Goal: Task Accomplishment & Management: Use online tool/utility

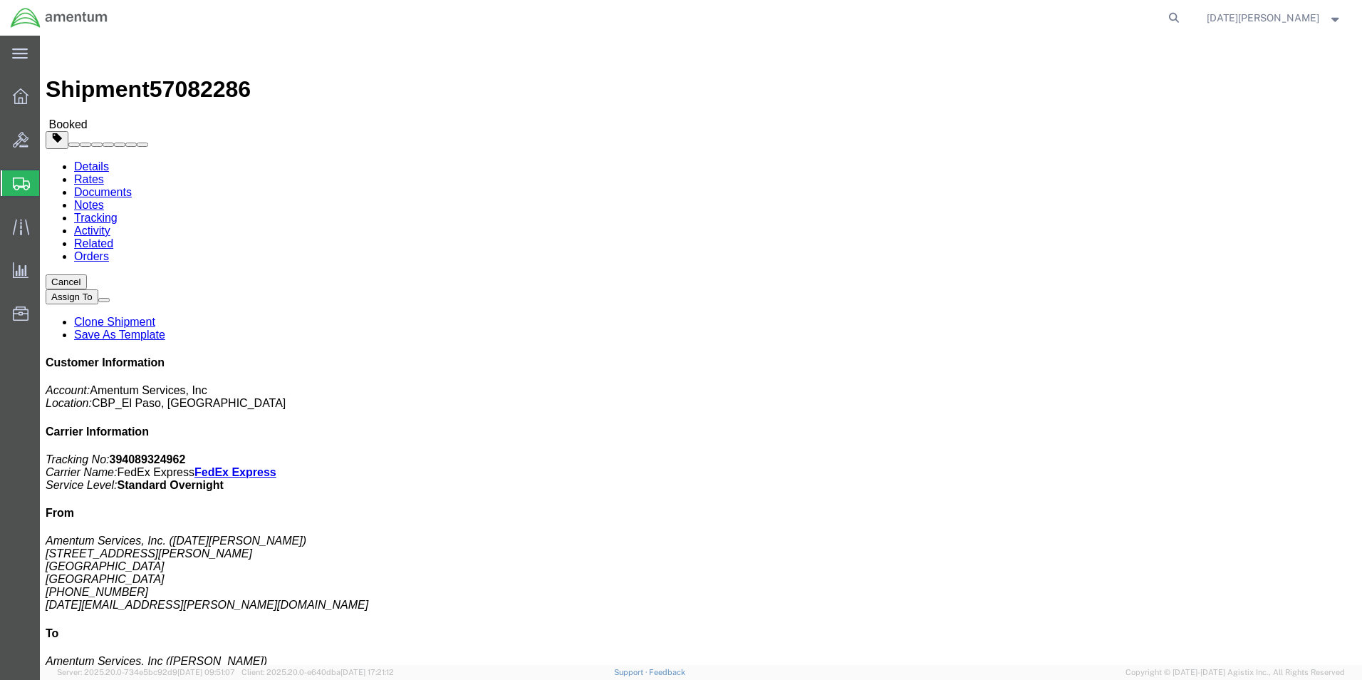
click at [0, 0] on span "Create from Template" at bounding box center [0, 0] width 0 height 0
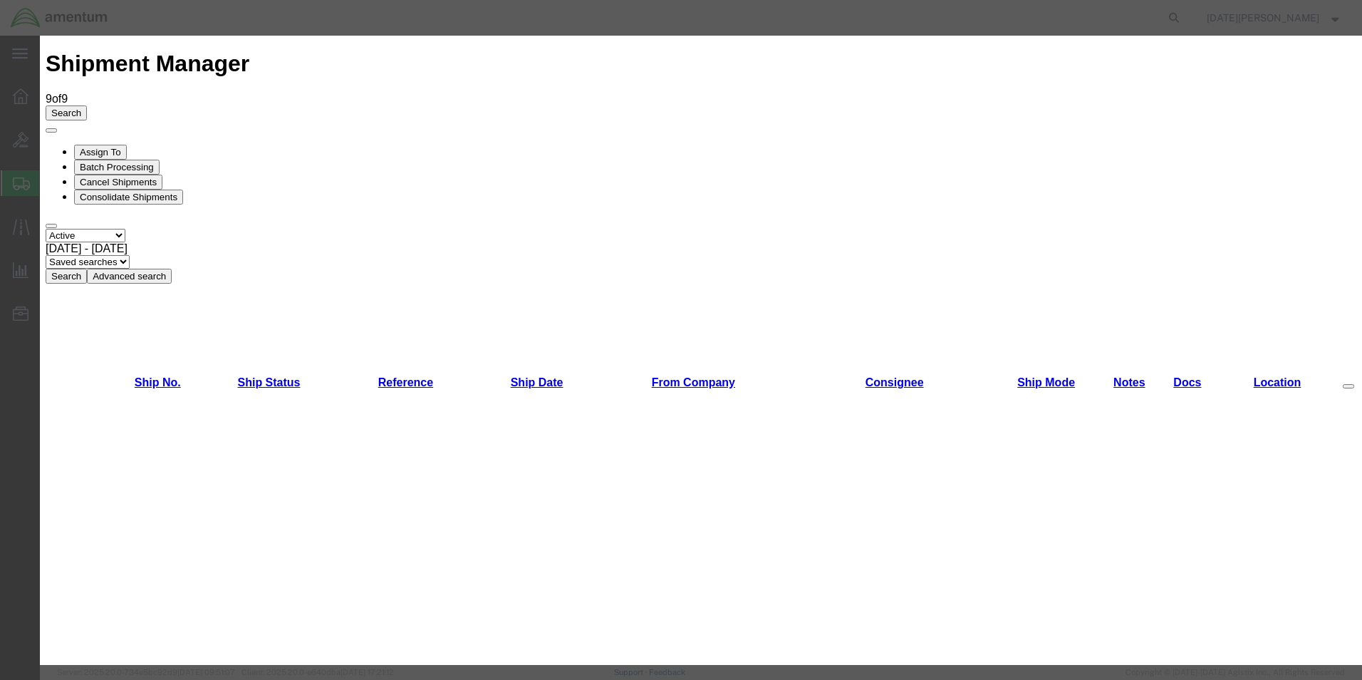
scroll to position [855, 0]
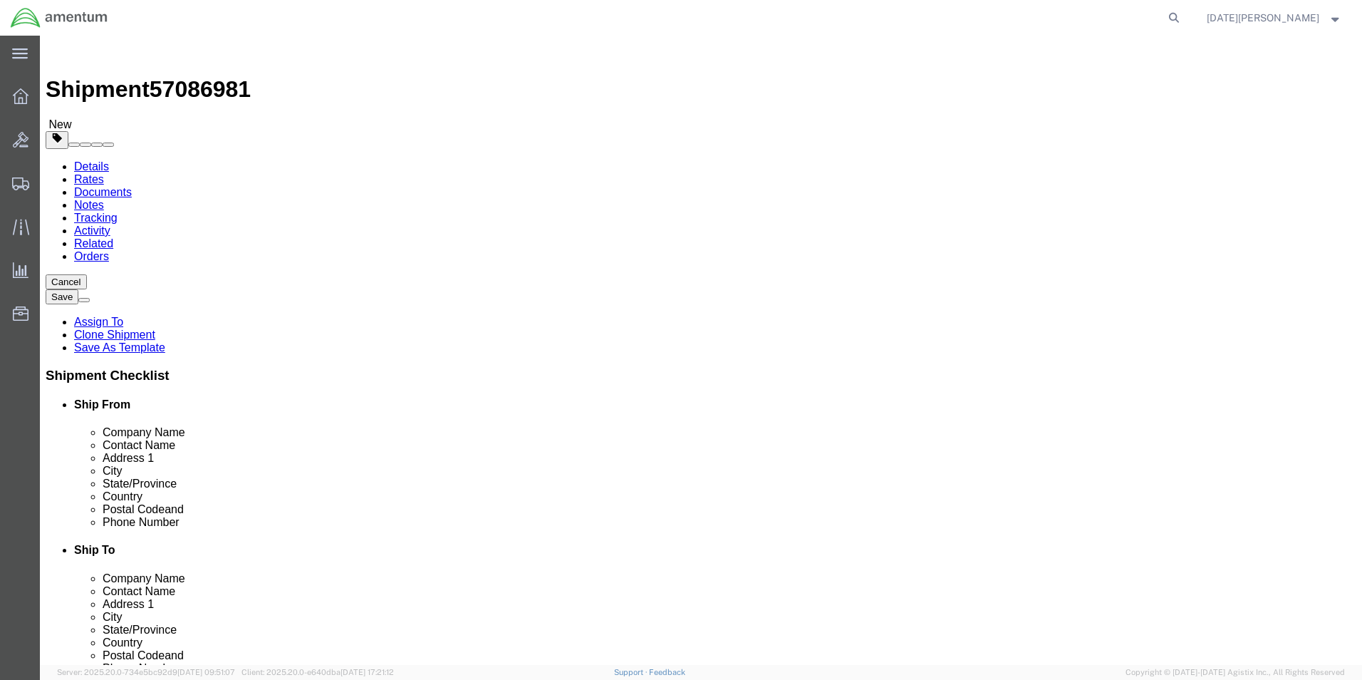
select select "49939"
select select "49945"
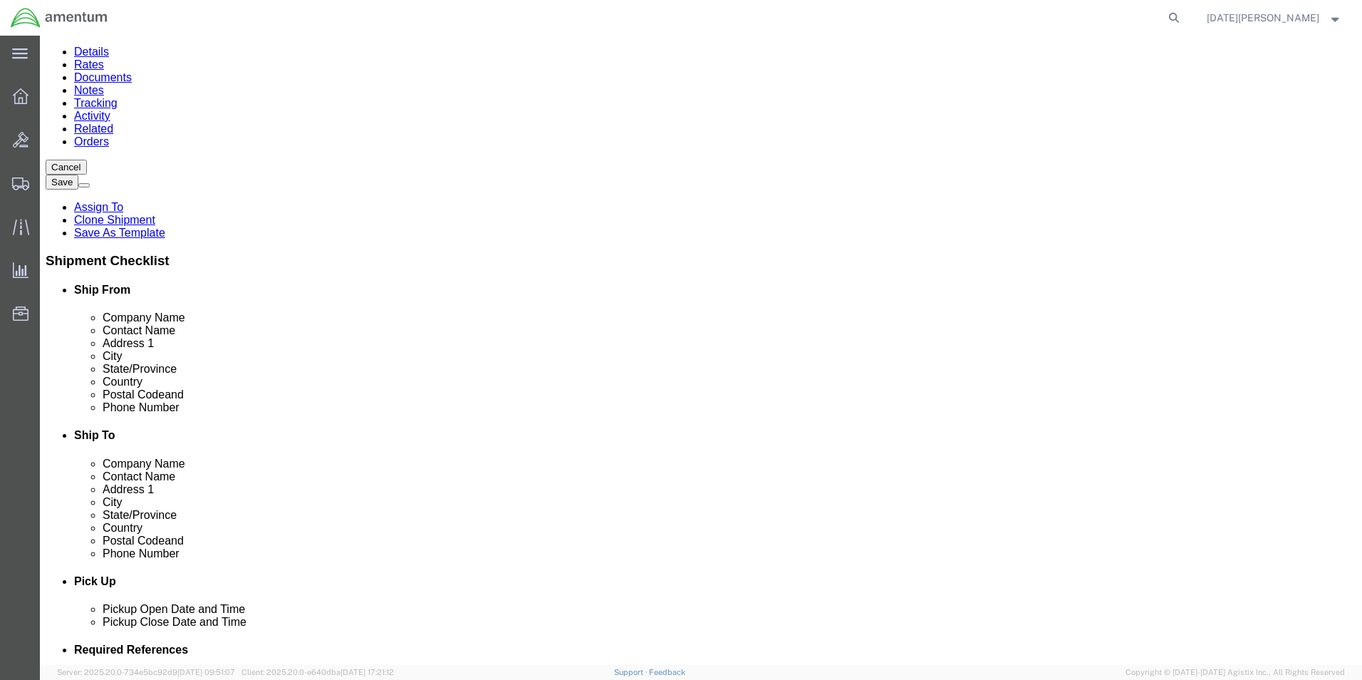
scroll to position [356, 0]
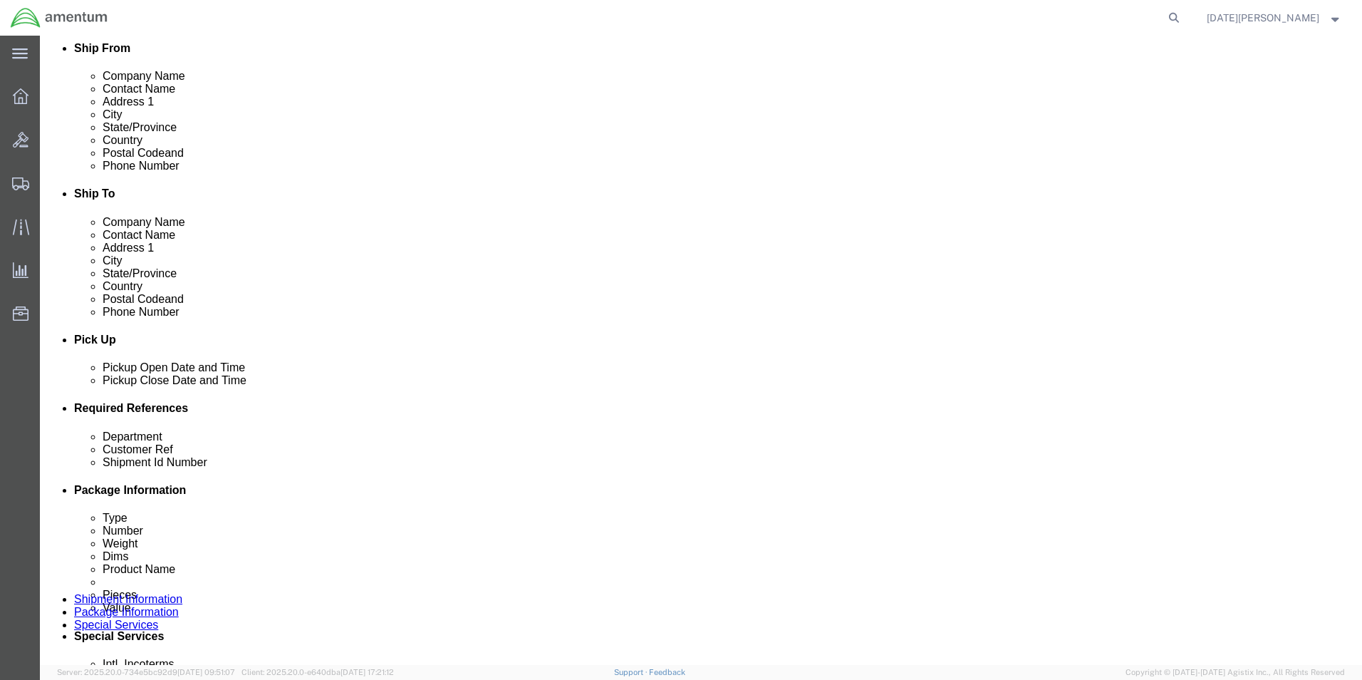
click input "text"
type input "CBP"
type input "6"
type input "SHOP SUPPLIES"
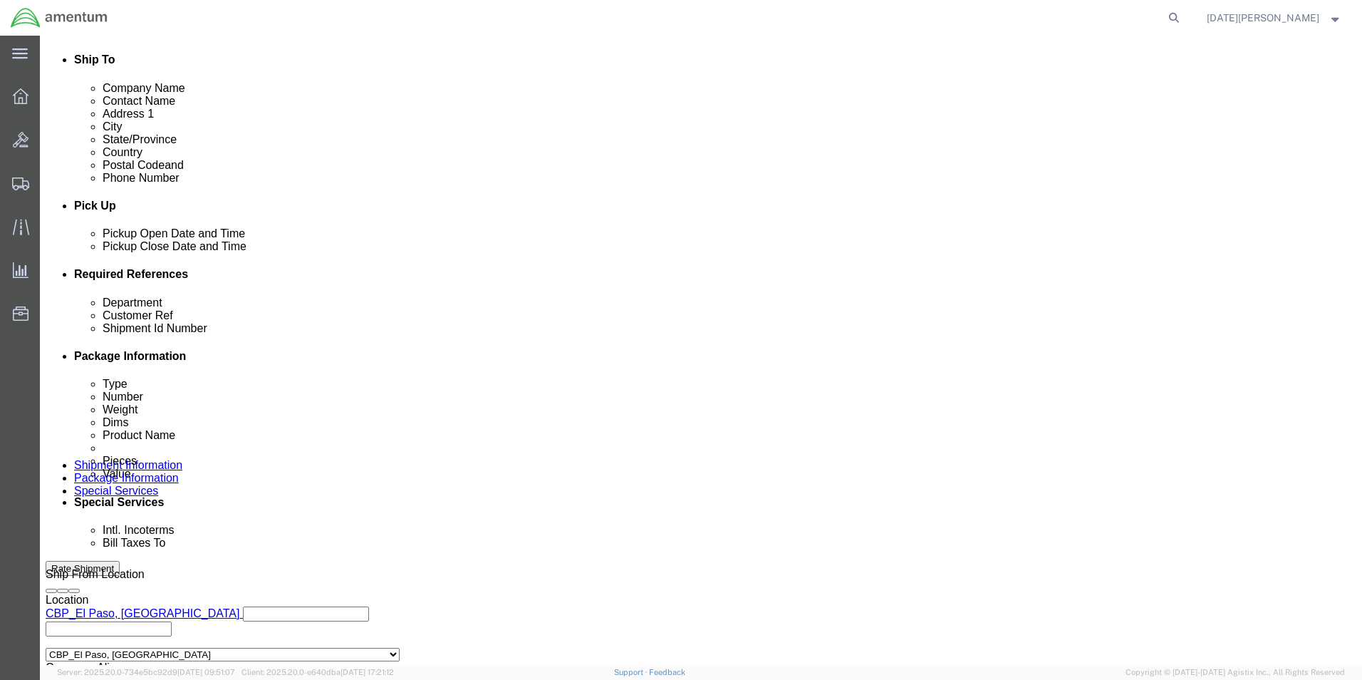
scroll to position [594, 0]
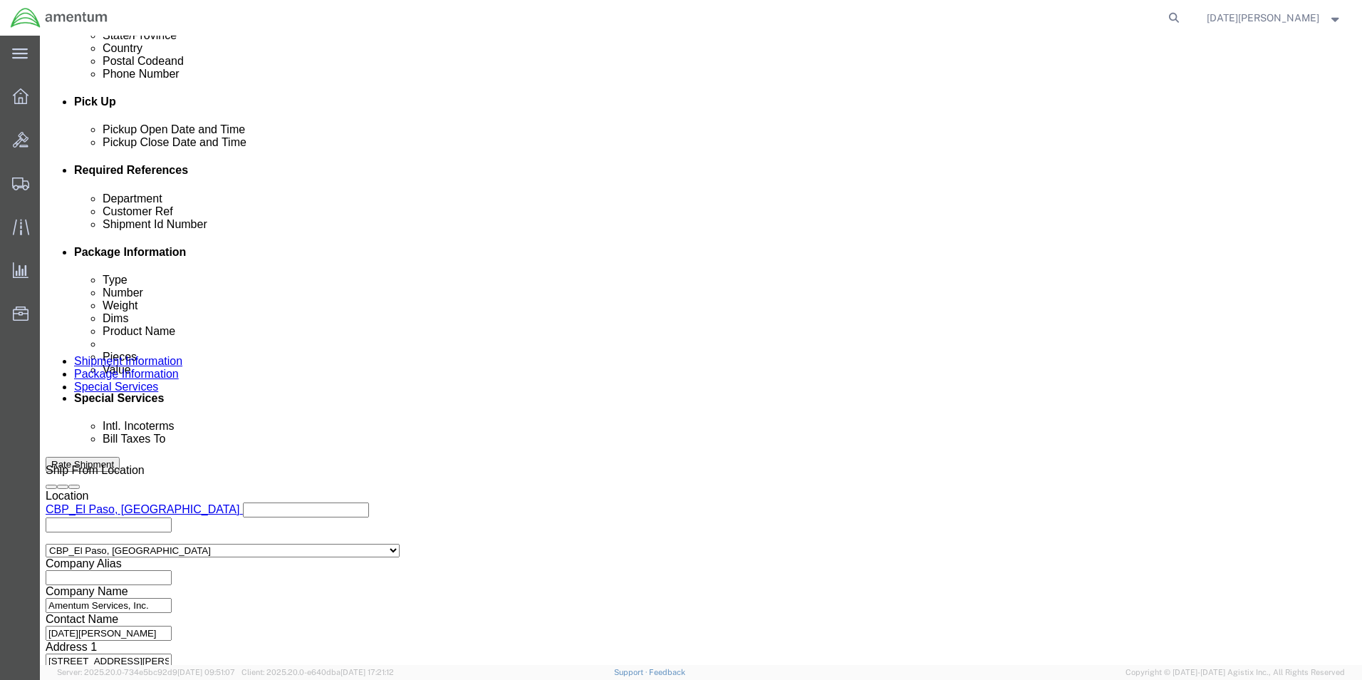
type input "SHOP ITEMS"
click button "Continue"
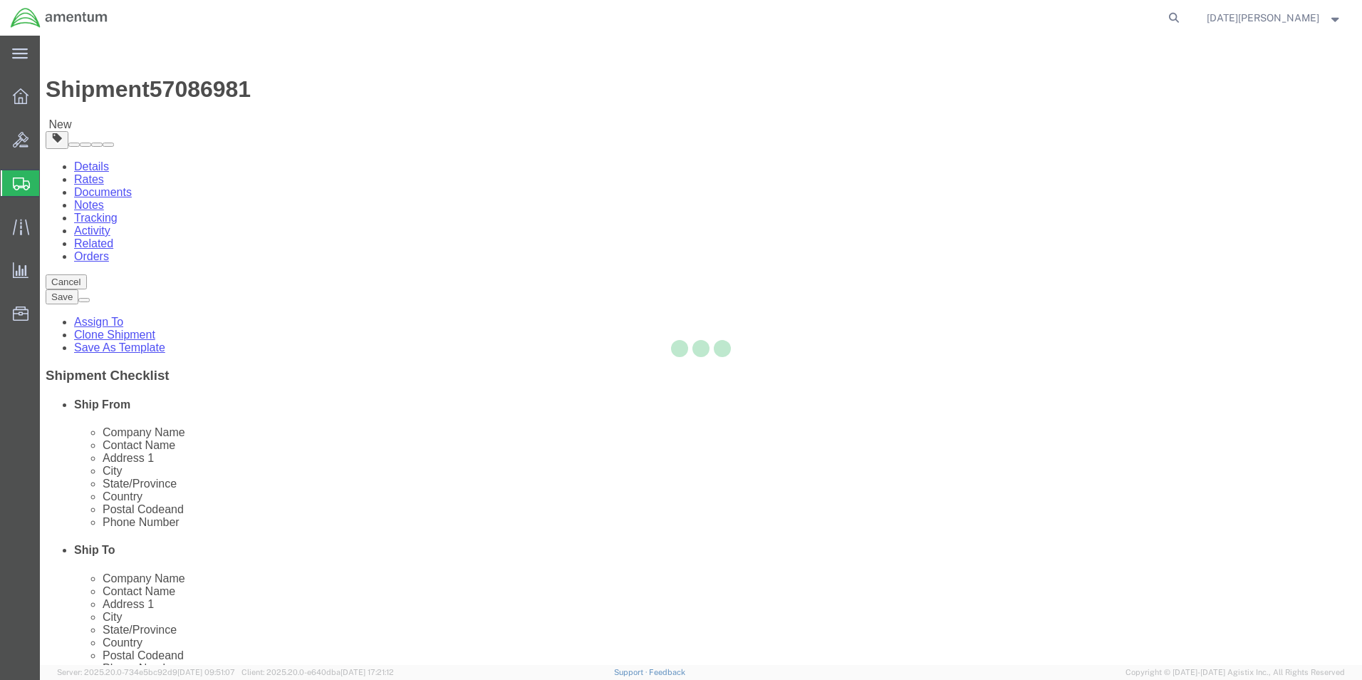
select select "YRPK"
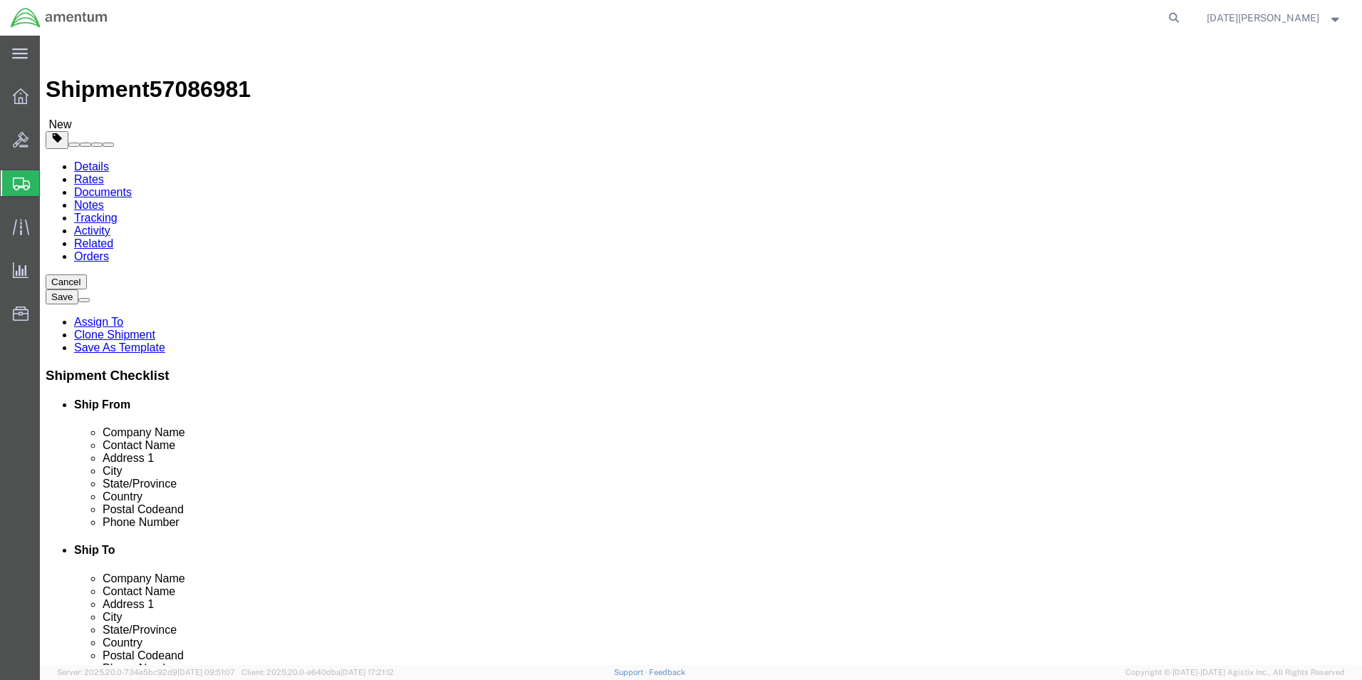
click input "text"
type input "18"
type input "17.20"
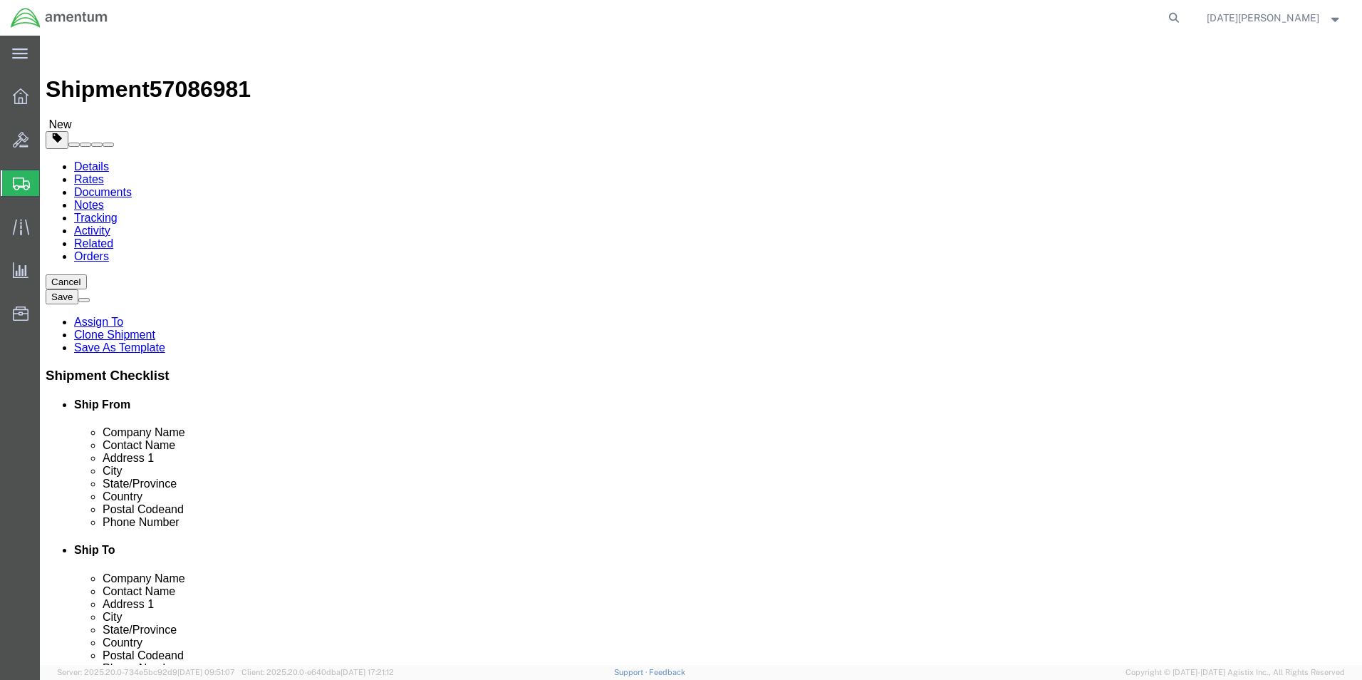
click div "Package Type Select Bale(s) Basket(s) Bolt(s) Bottle(s) Buckets Bulk Bundle(s) …"
click link "Add Content"
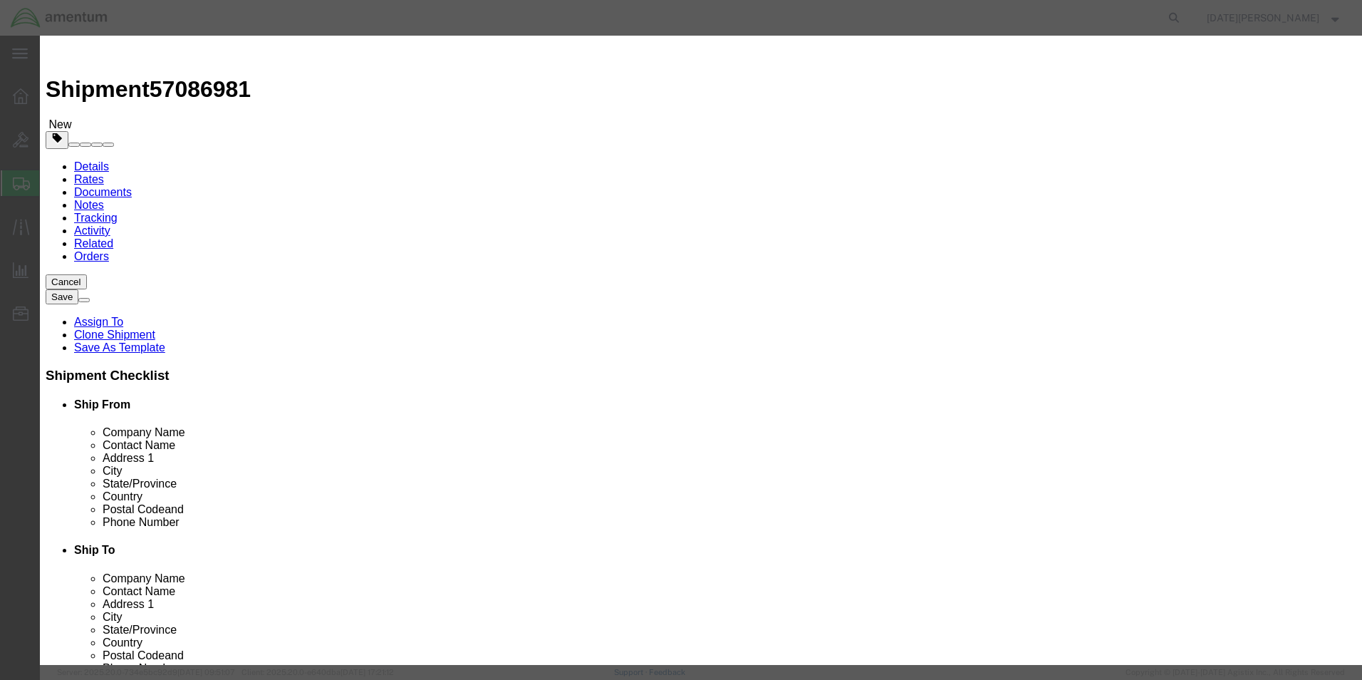
click input "text"
type input "SHOP ITEMS"
type input "100"
click div "Product Name SHOP ITEMS Pieces 100 Select Bag Barrels 100Board Feet Bottle Box …"
click input "text"
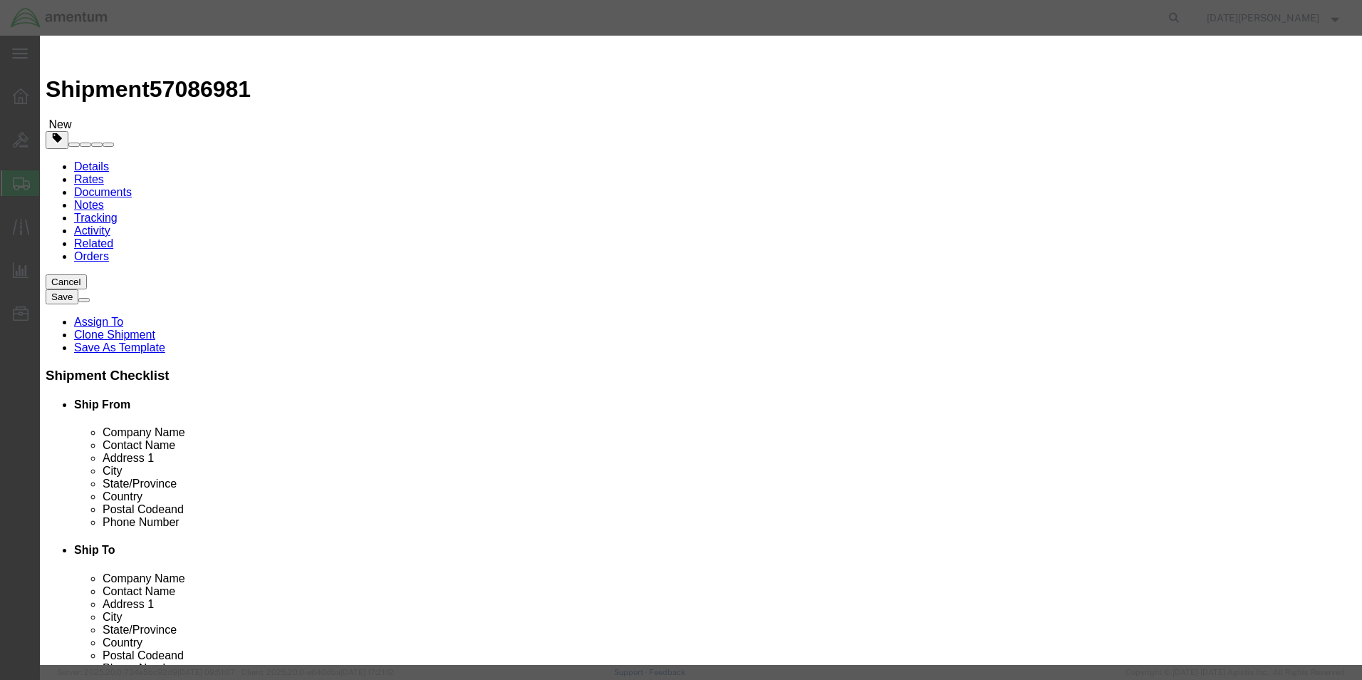
type input "200"
select select "USD"
click button "Save & Close"
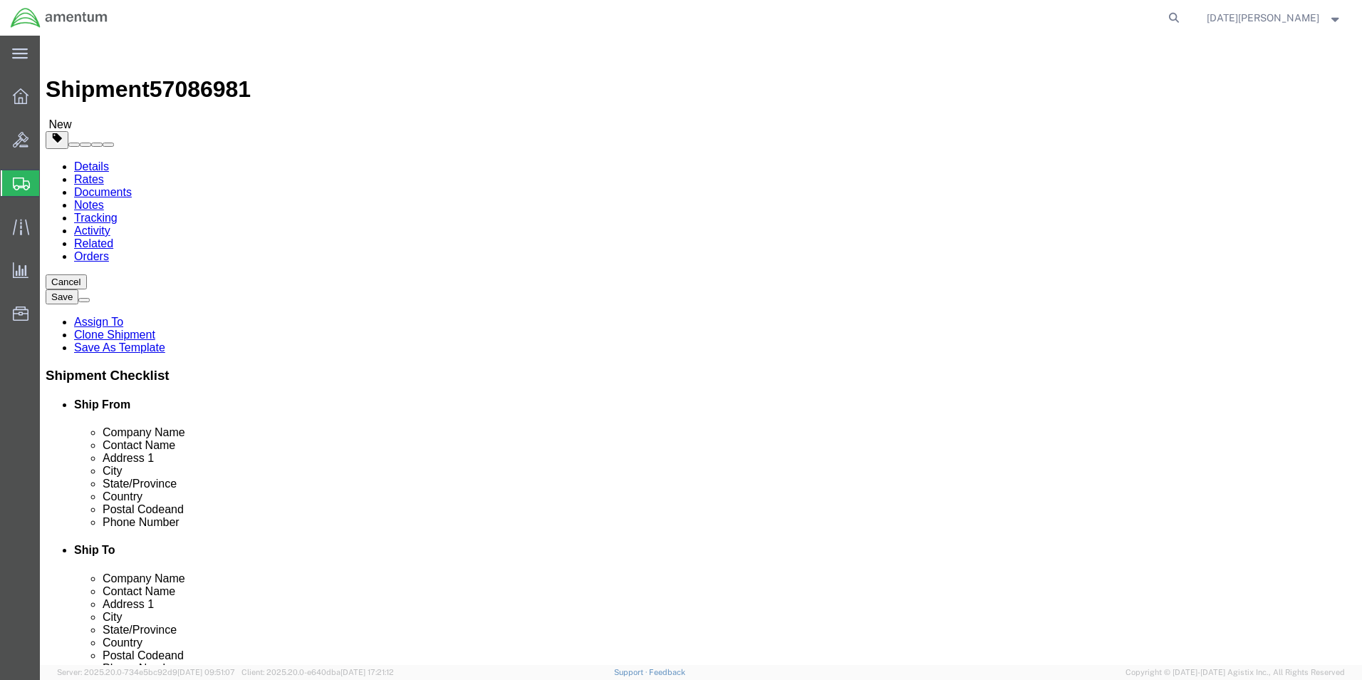
click button "Rate Shipment"
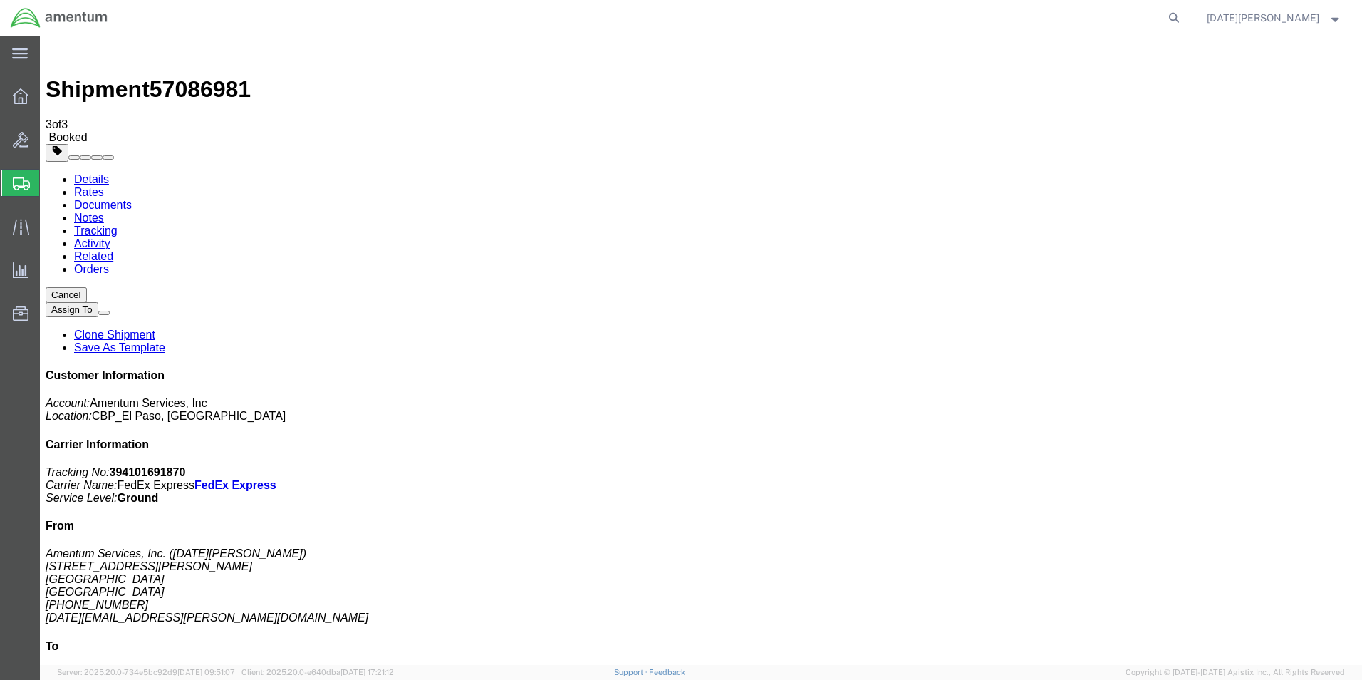
click at [0, 0] on span "Create from Template" at bounding box center [0, 0] width 0 height 0
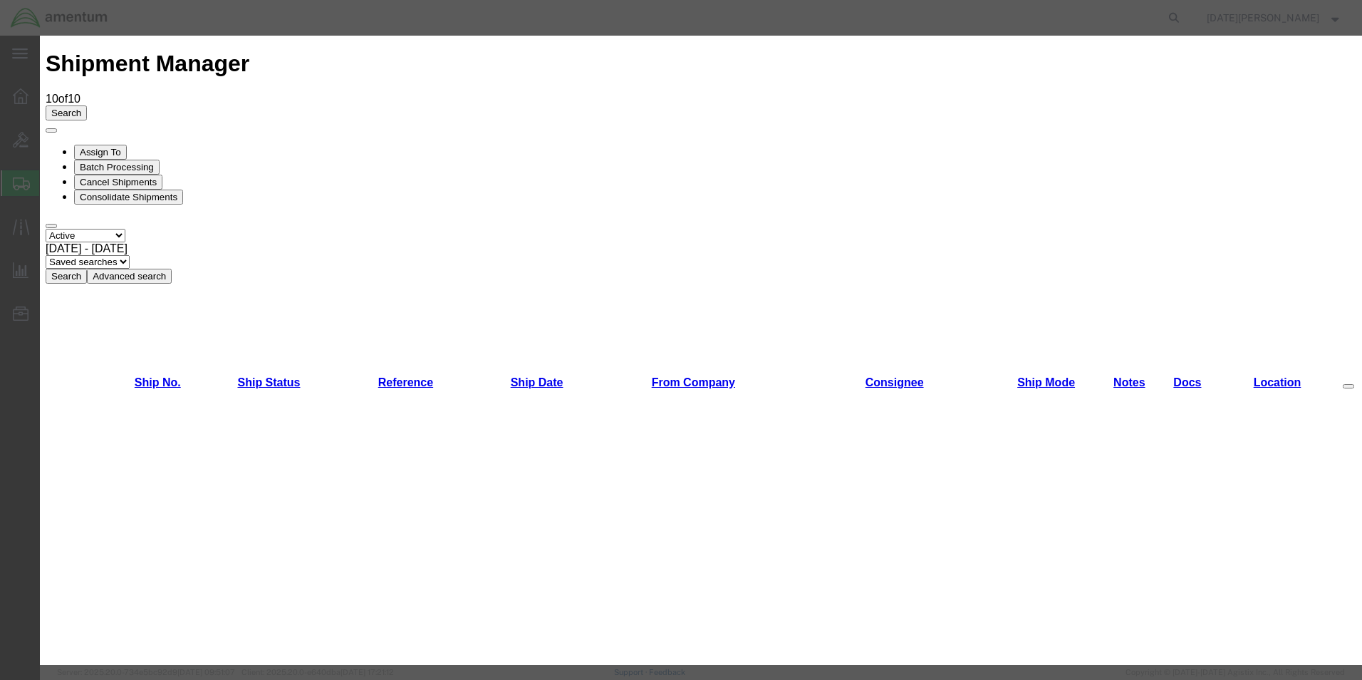
scroll to position [285, 0]
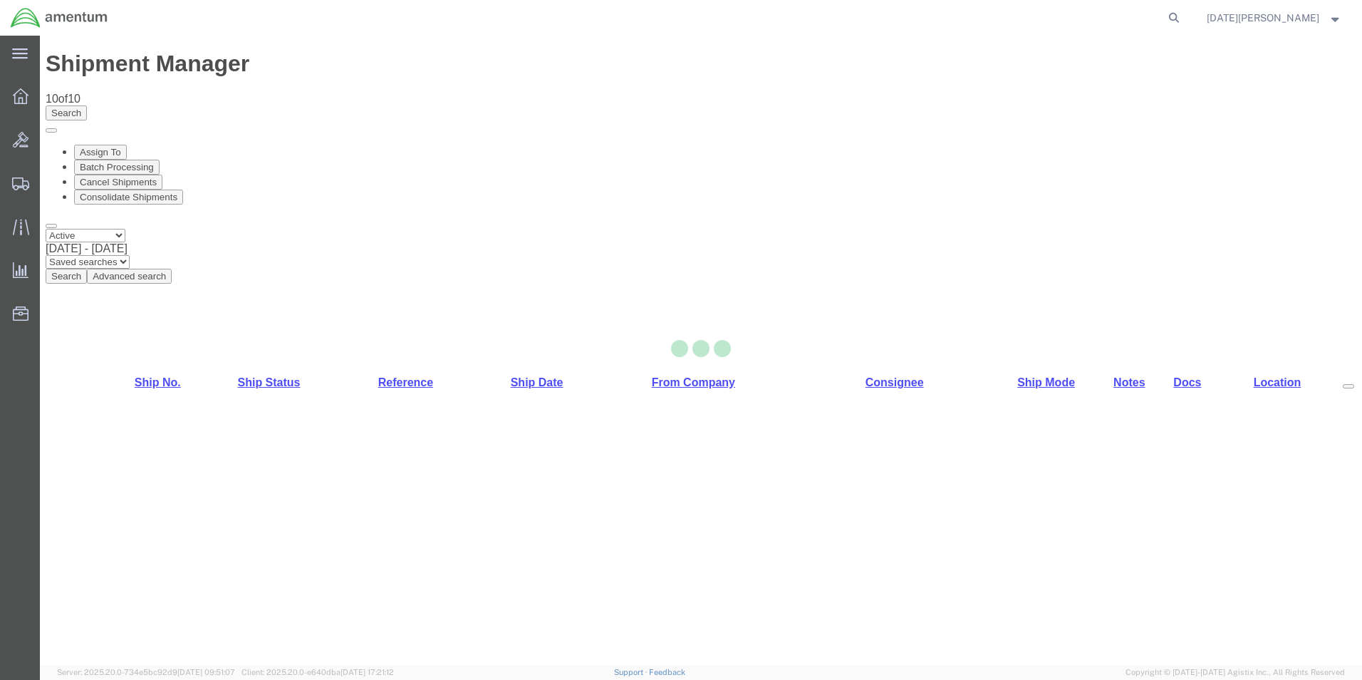
select select "49939"
select select "49933"
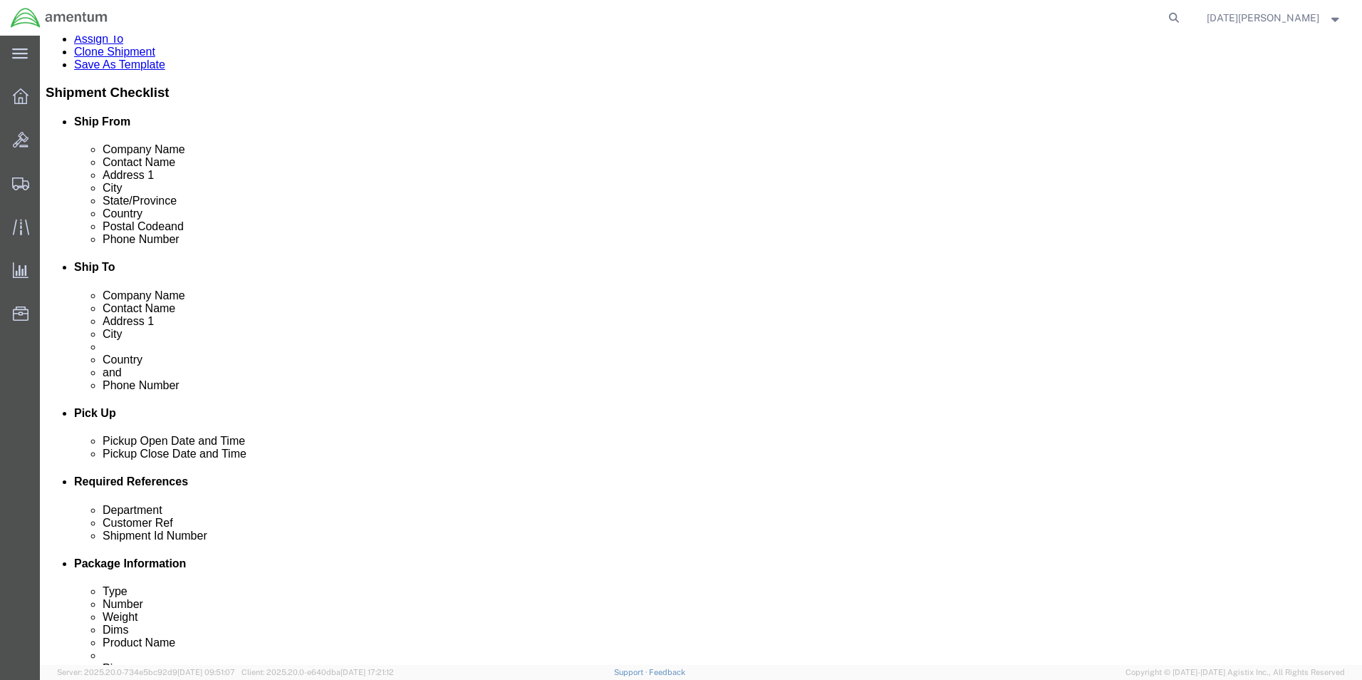
scroll to position [499, 0]
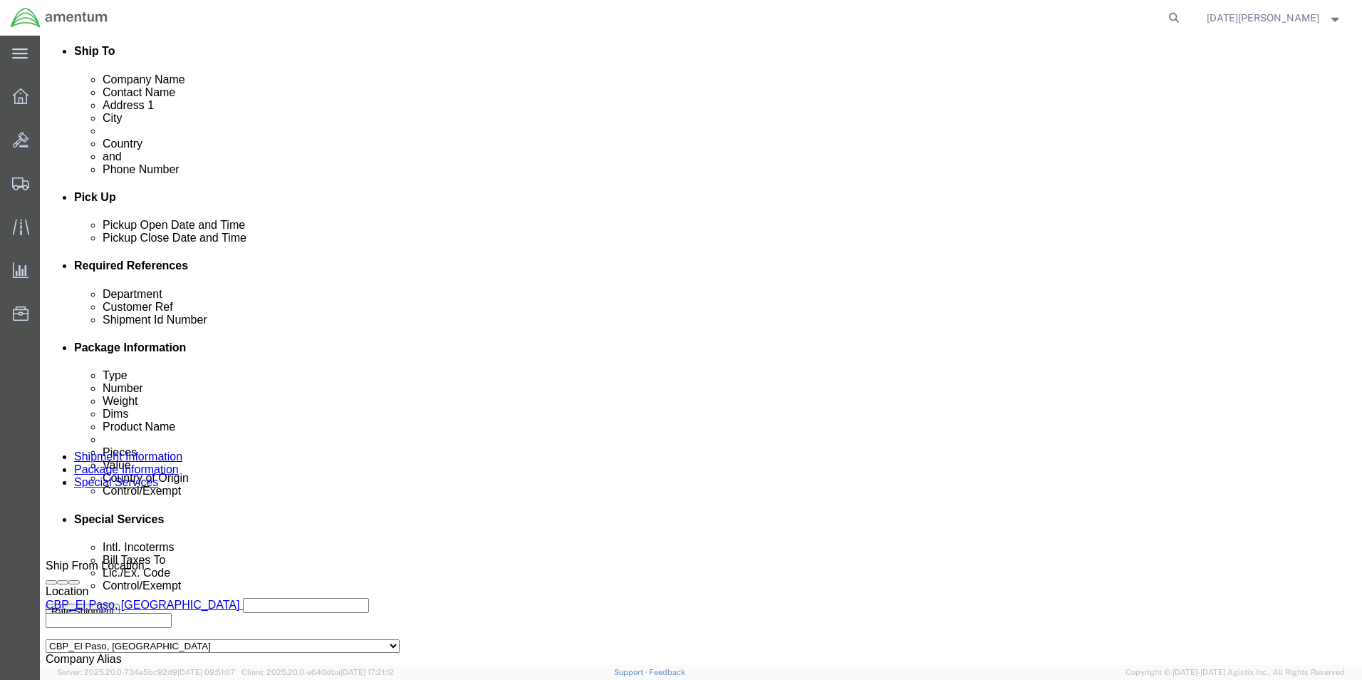
click input "text"
type input "CBP"
type input "556-010889"
paste input "556-010889"
type input "556-010889"
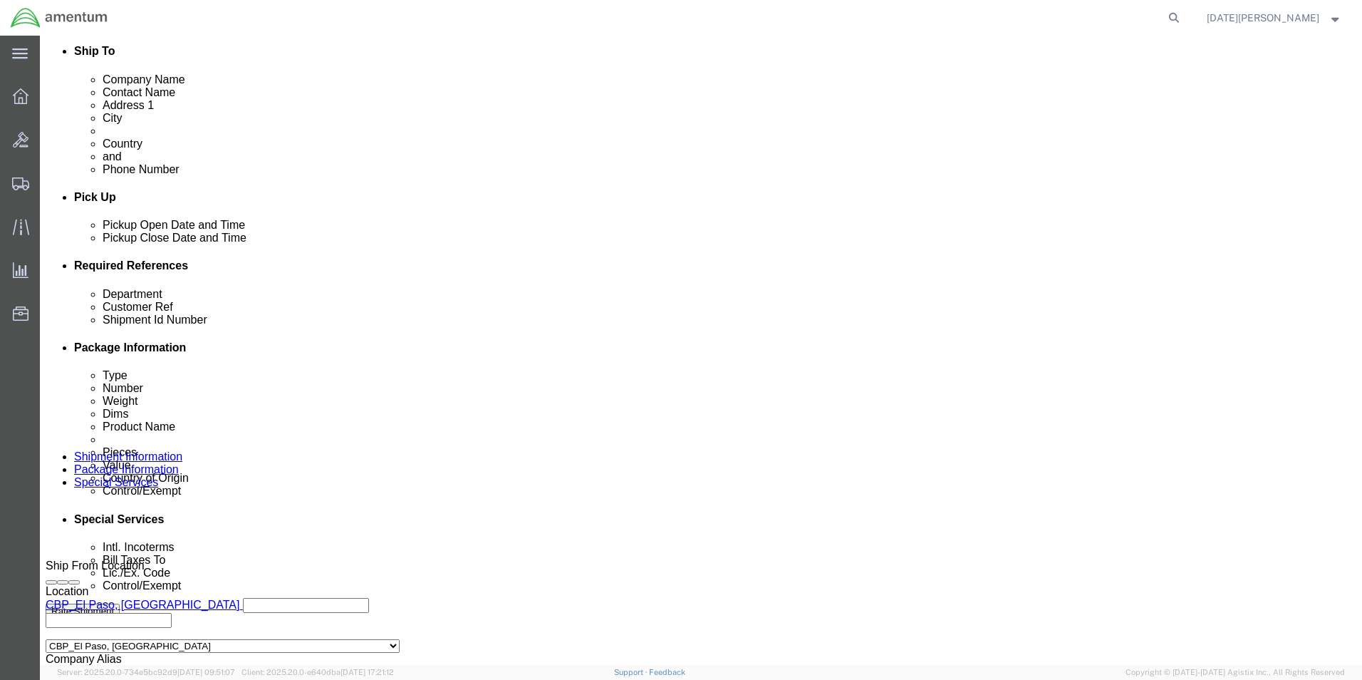
scroll to position [594, 0]
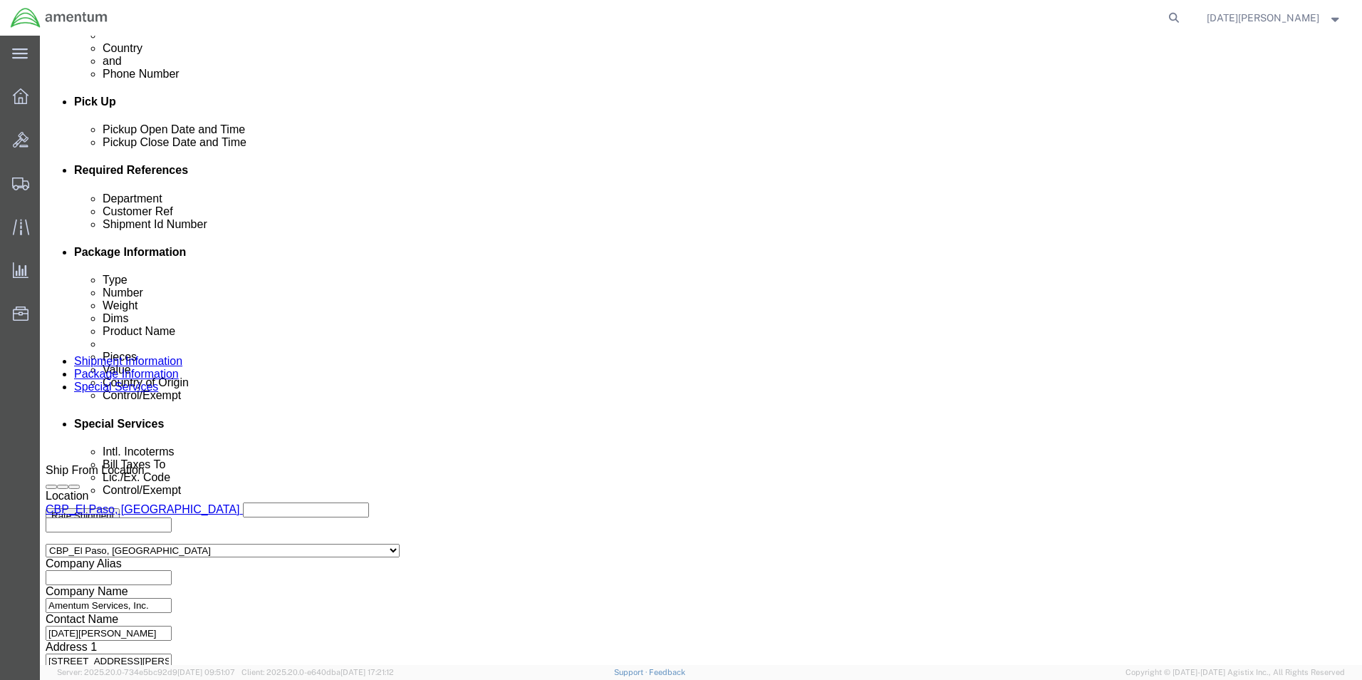
click button "Continue"
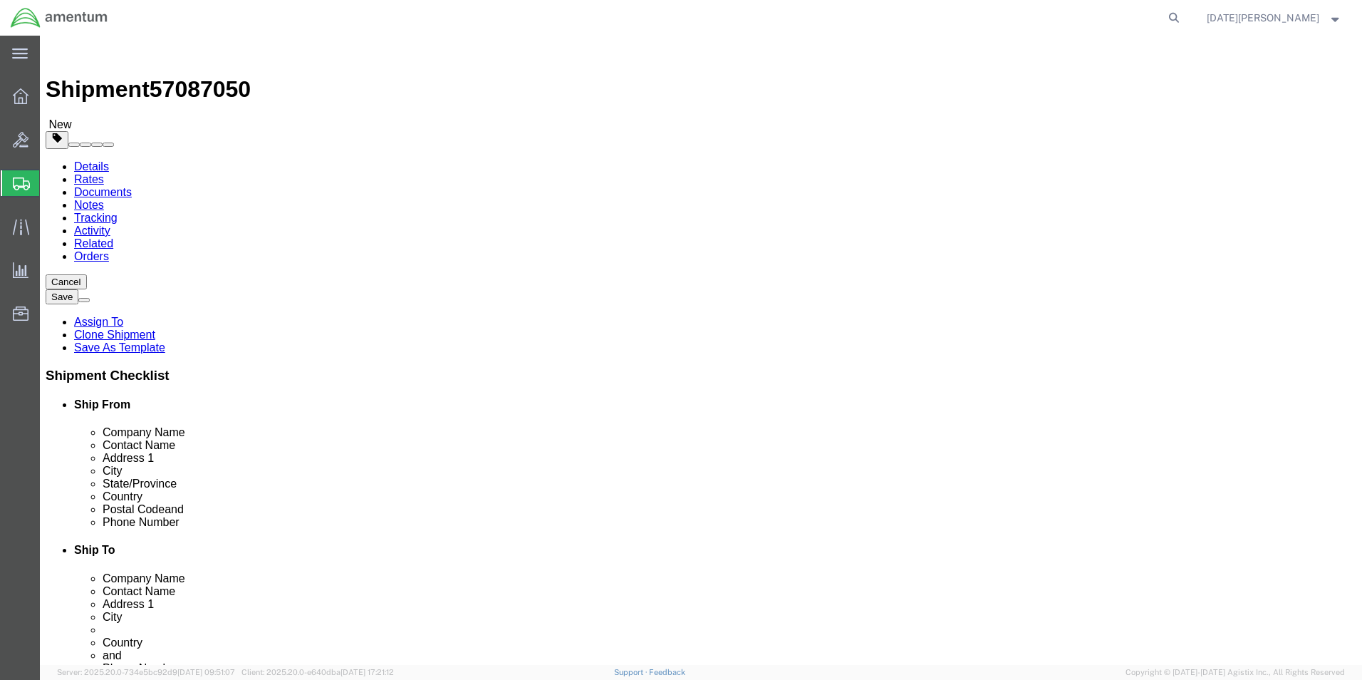
click input "5.00"
type input "10"
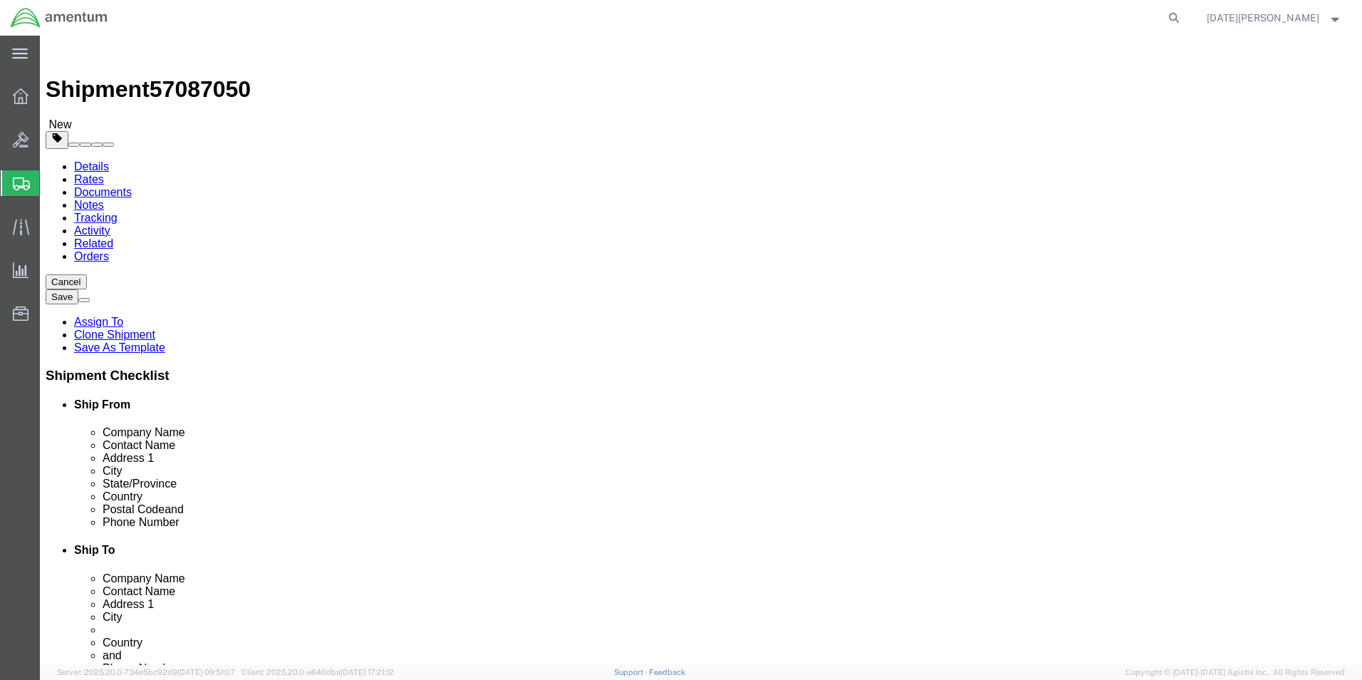
type input "10"
click div "Pieces: 2.00 Each Total value: 250.00 USD"
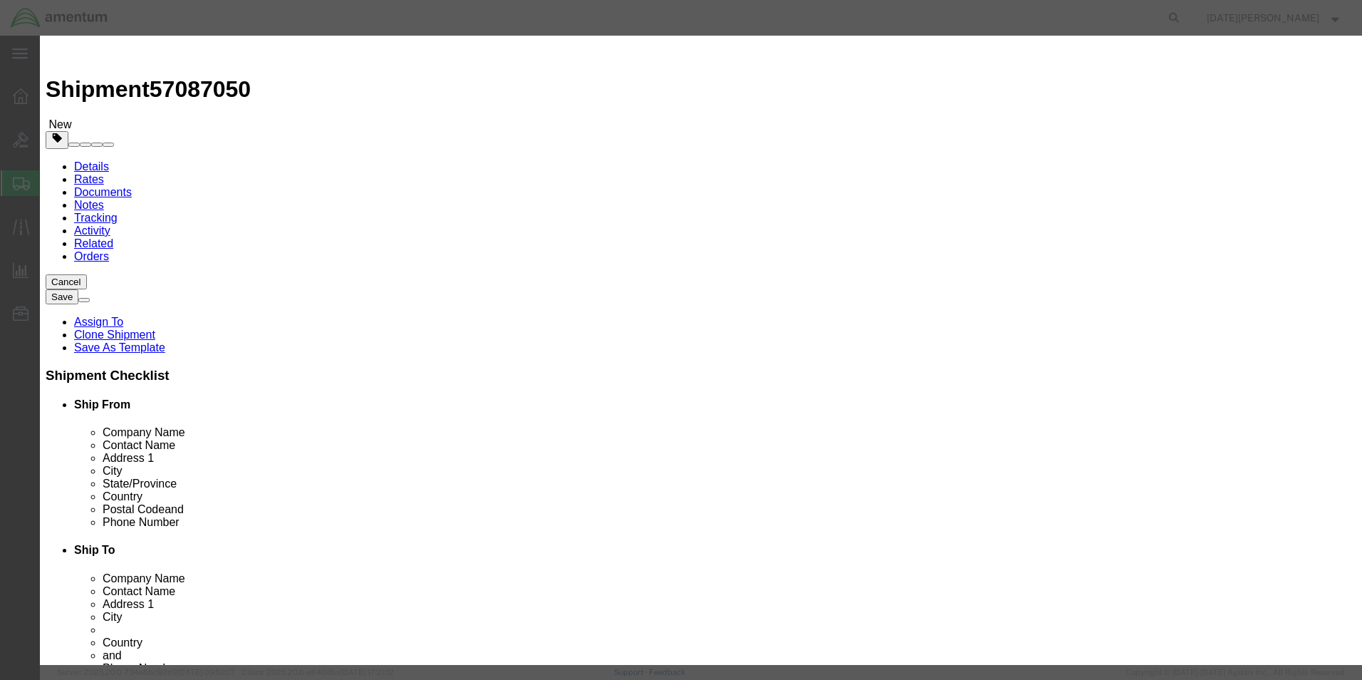
click input "a/c parts"
type input "DRIER RECEIVER"
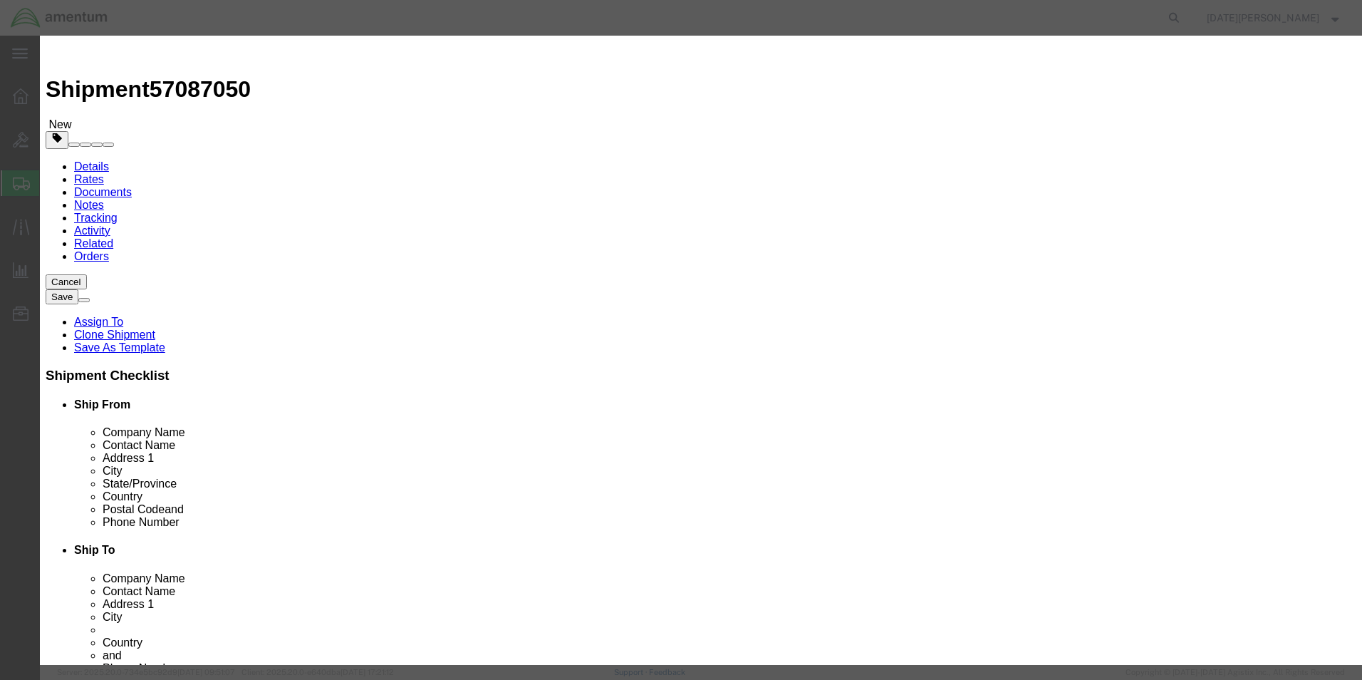
click button "Save & Close"
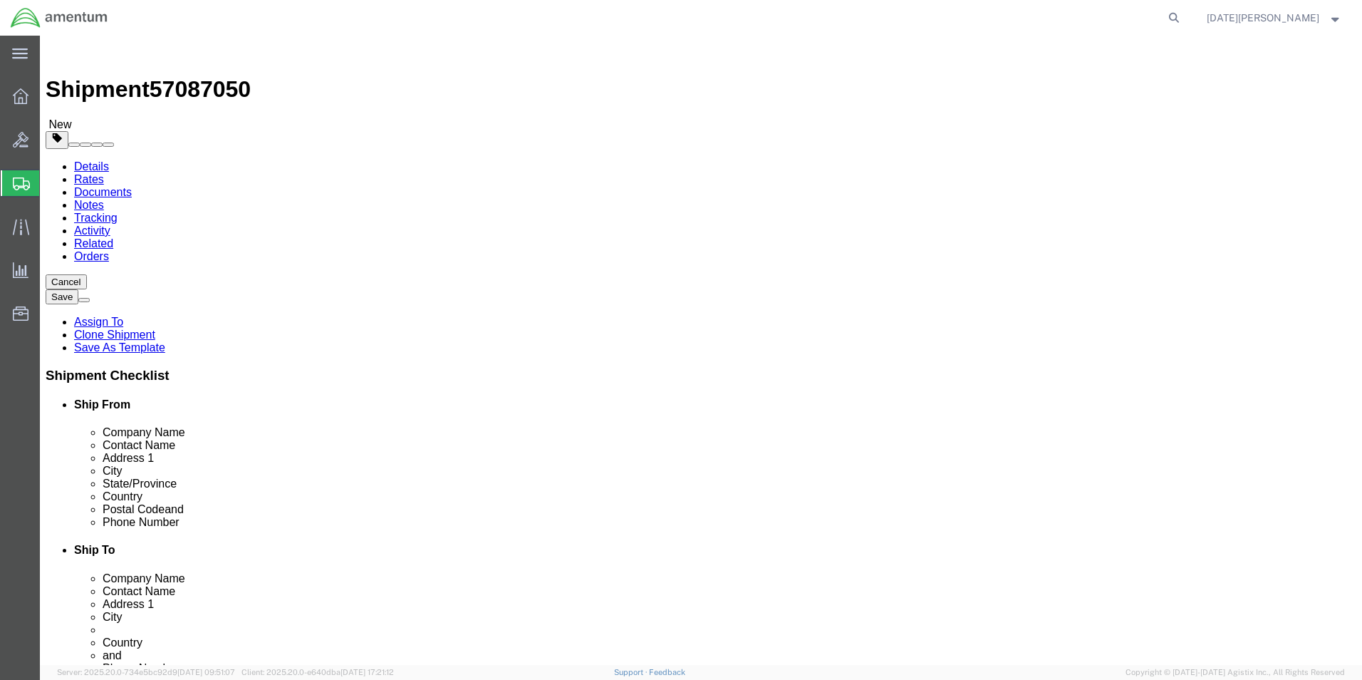
click button "Continue"
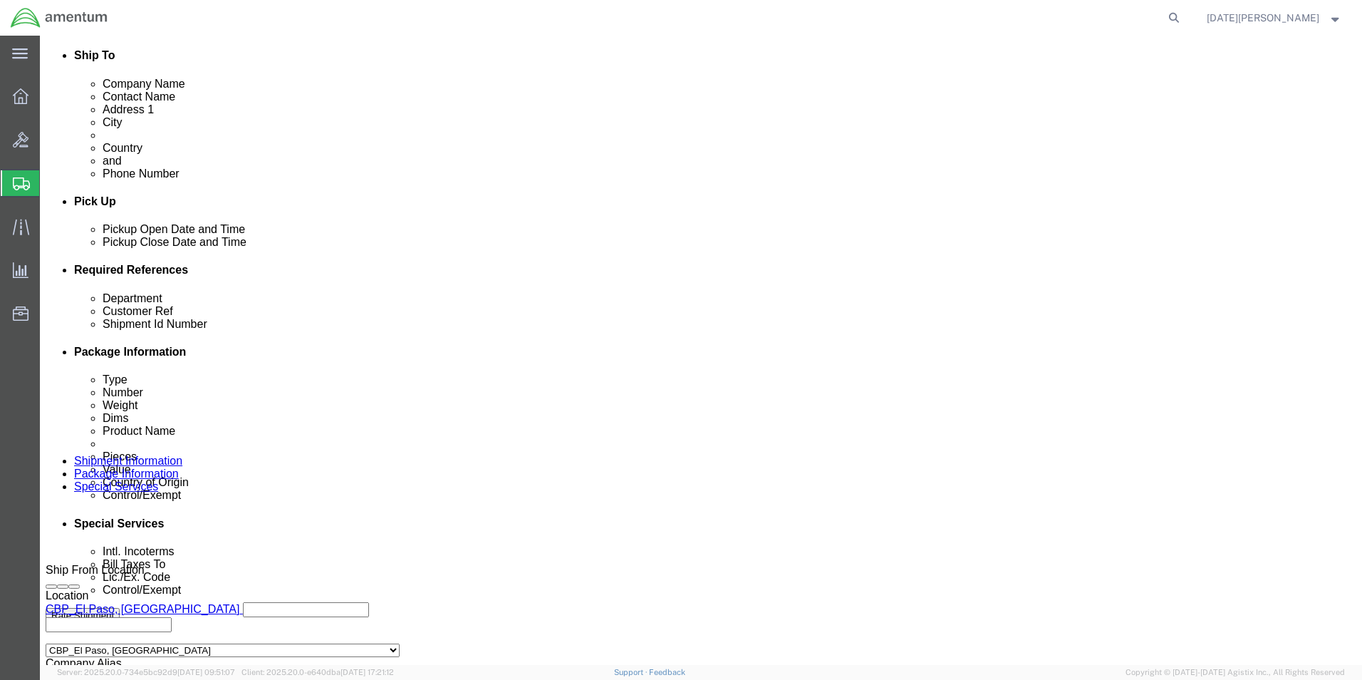
scroll to position [641, 0]
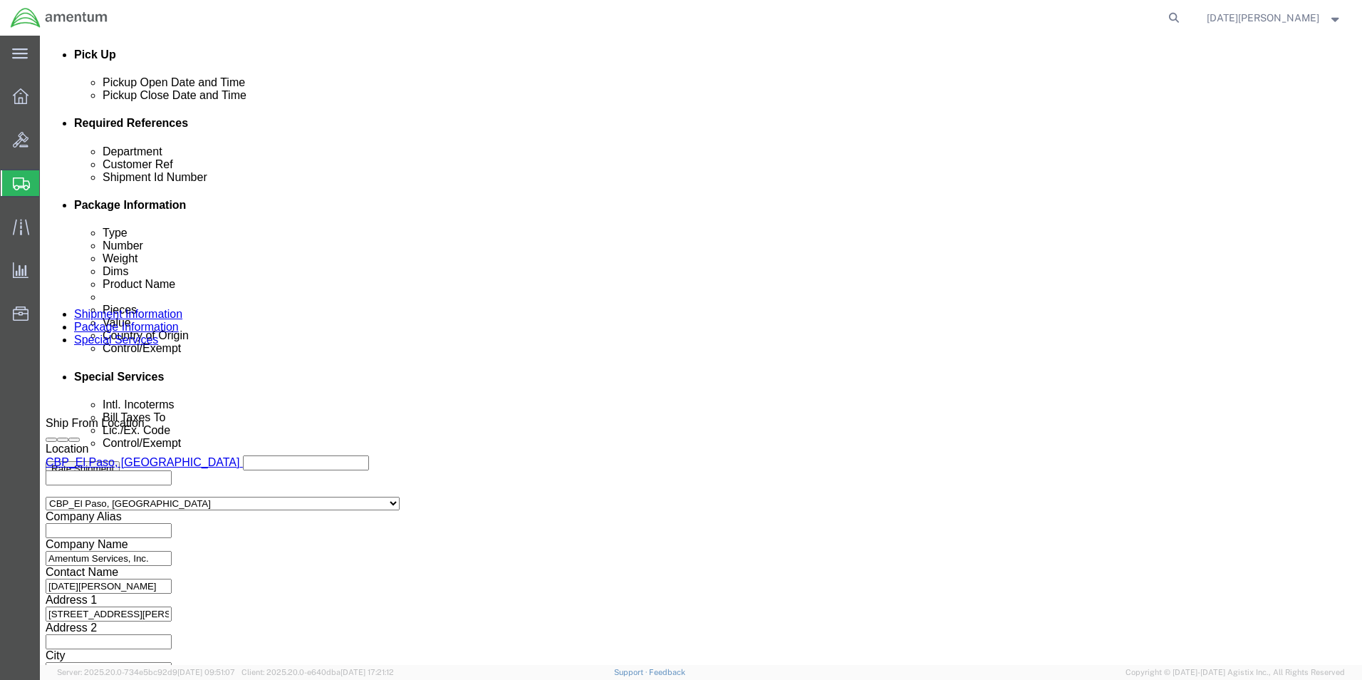
drag, startPoint x: 717, startPoint y: 244, endPoint x: 719, endPoint y: 258, distance: 14.3
click select "Select Carriage Insurance Paid Carriage Paid To Cost and Freight Cost Insurance…"
select select "DDP"
click select "Select Carriage Insurance Paid Carriage Paid To Cost and Freight Cost Insurance…"
select select "SHIP"
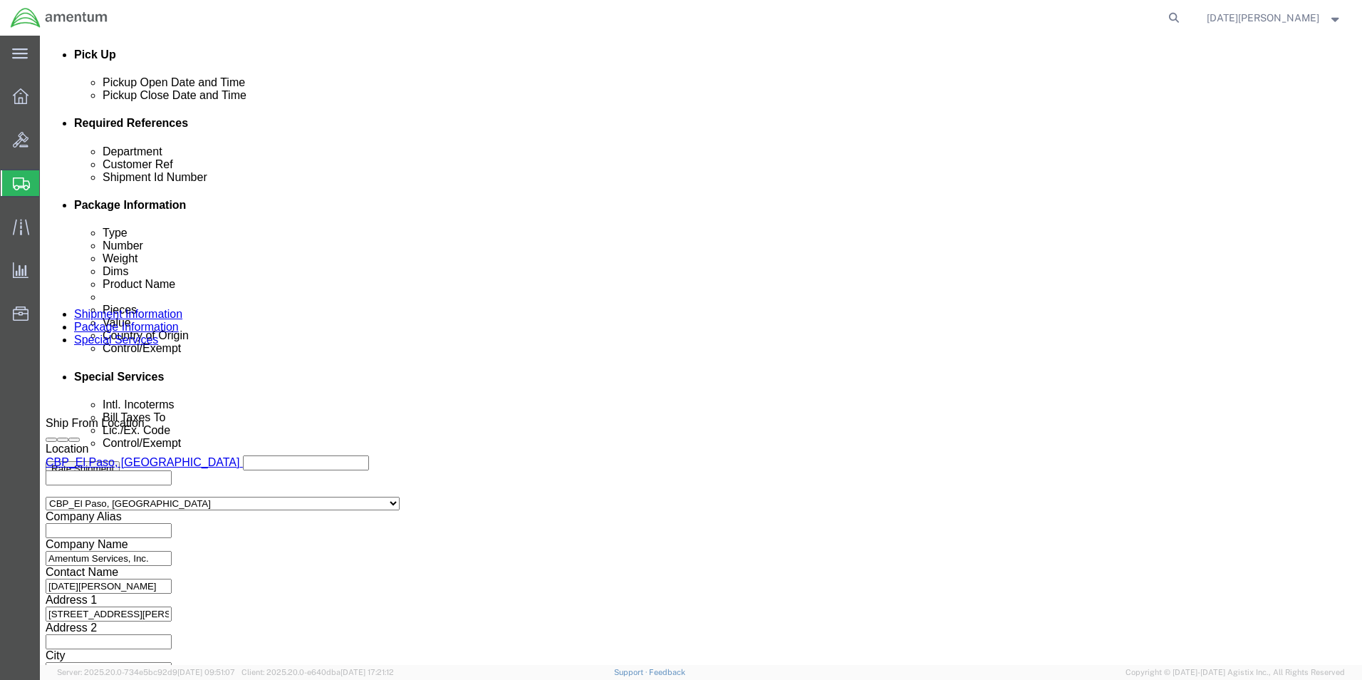
select select "SHIP"
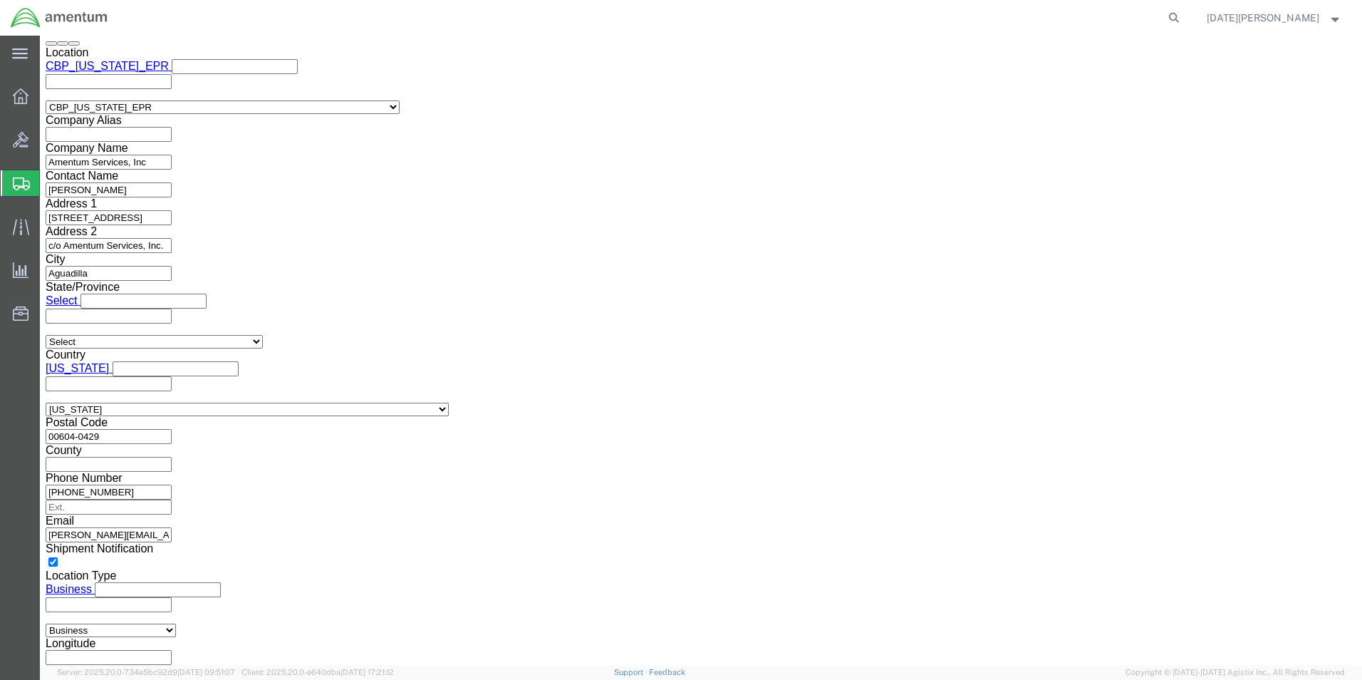
scroll to position [1857, 0]
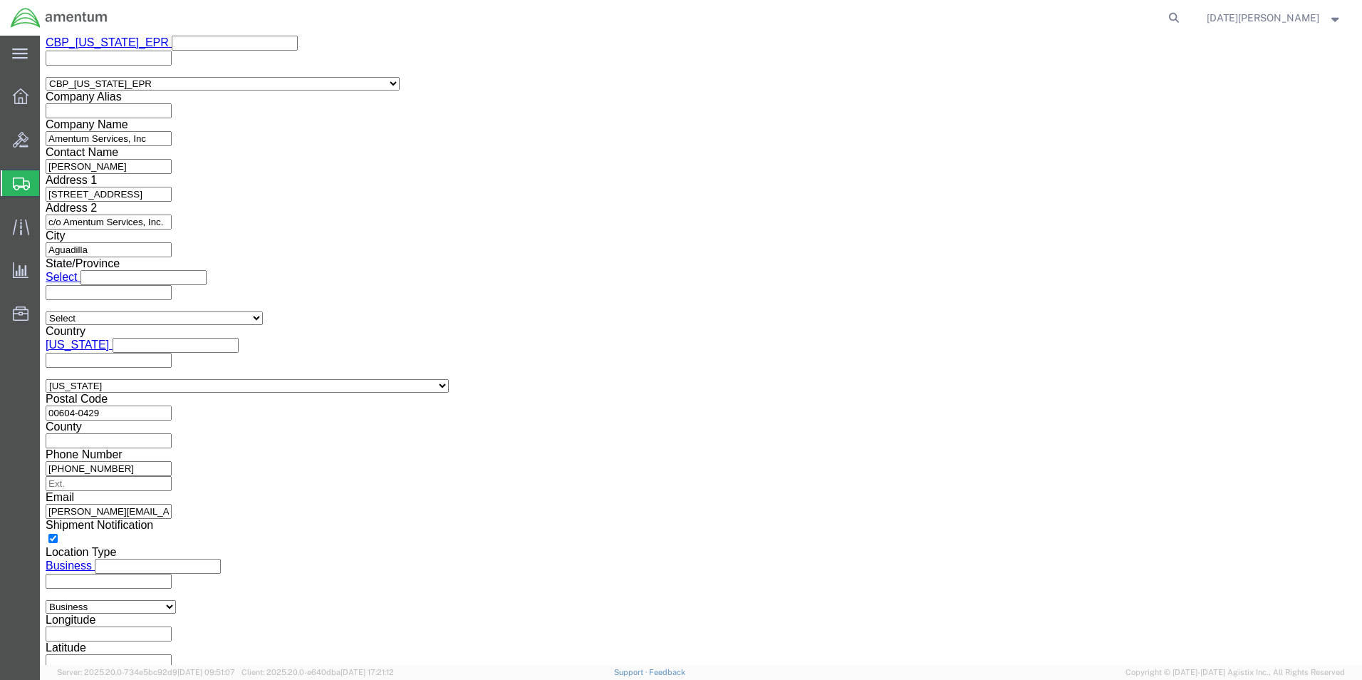
click button "Rate Shipment"
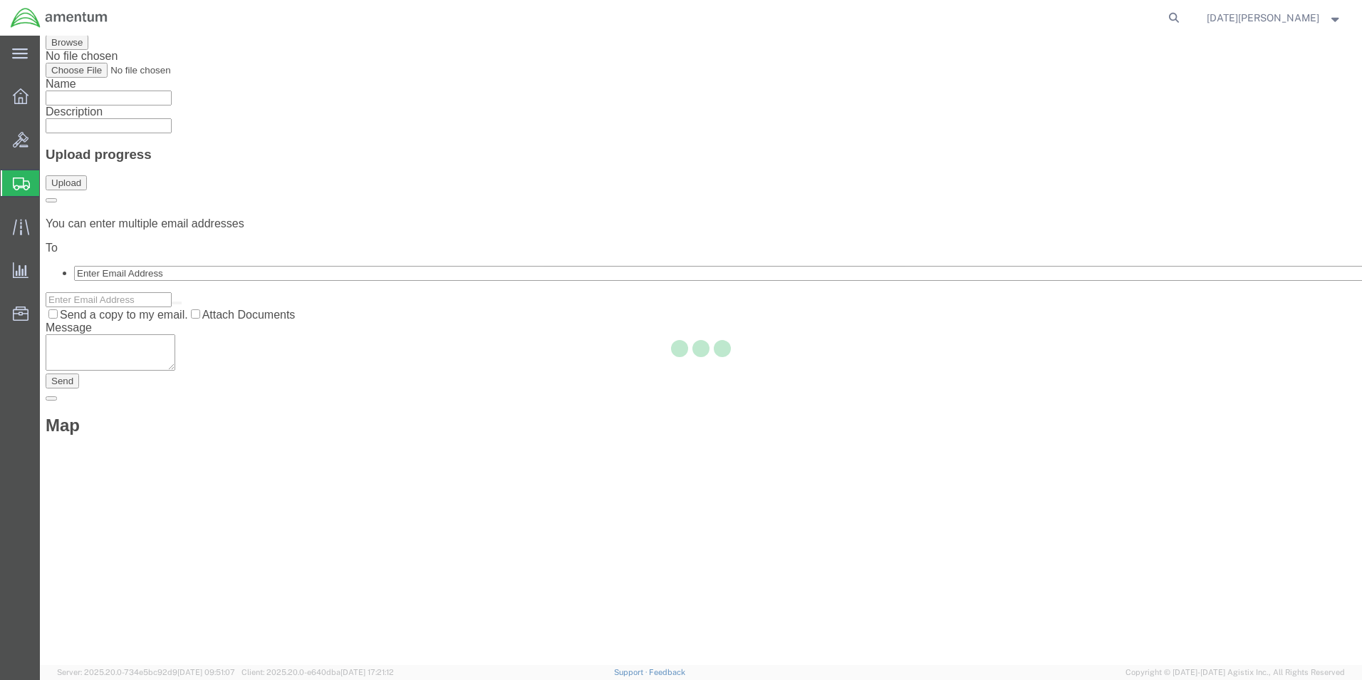
scroll to position [0, 0]
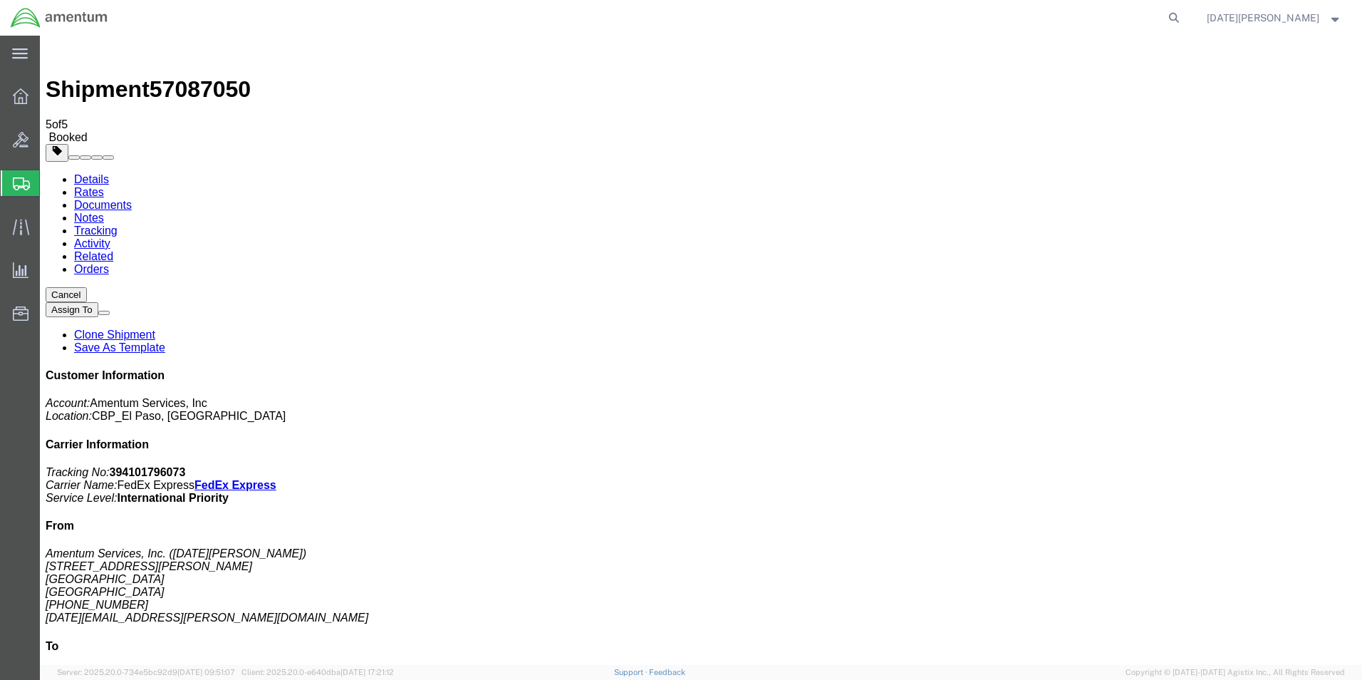
drag, startPoint x: 591, startPoint y: 219, endPoint x: 506, endPoint y: 245, distance: 87.9
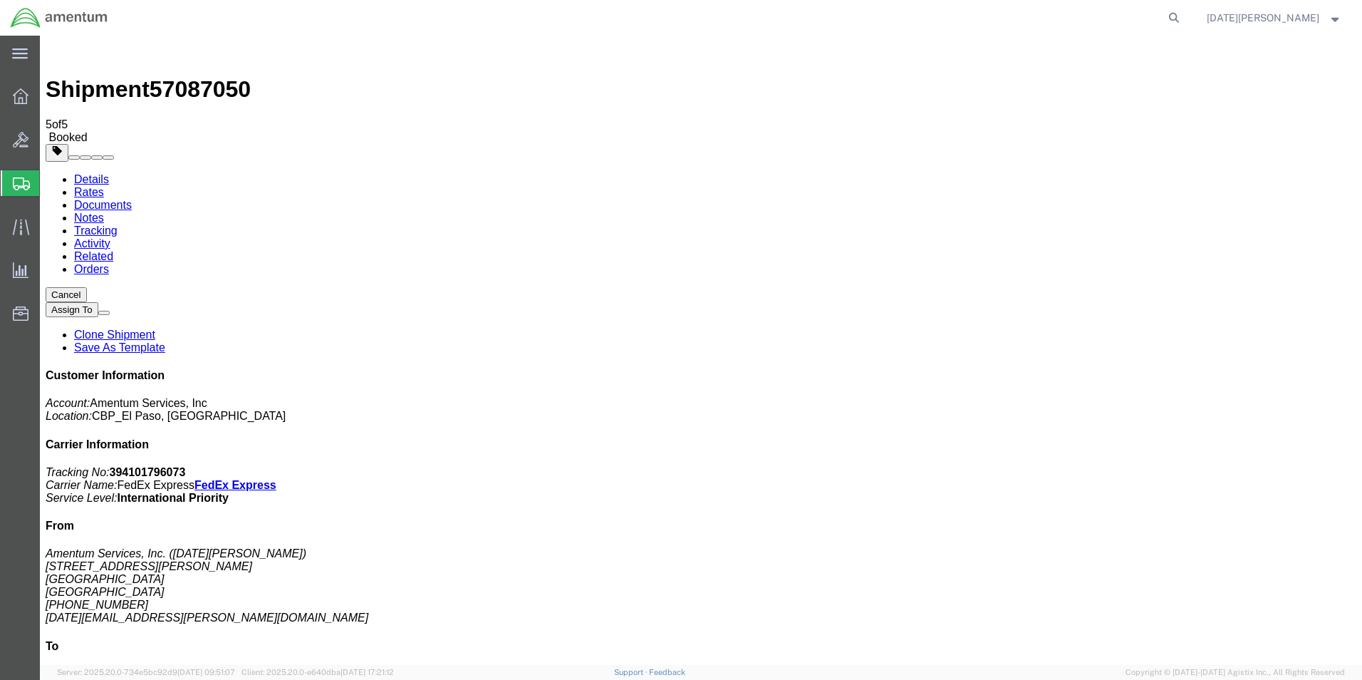
click at [0, 0] on span "Create from Template" at bounding box center [0, 0] width 0 height 0
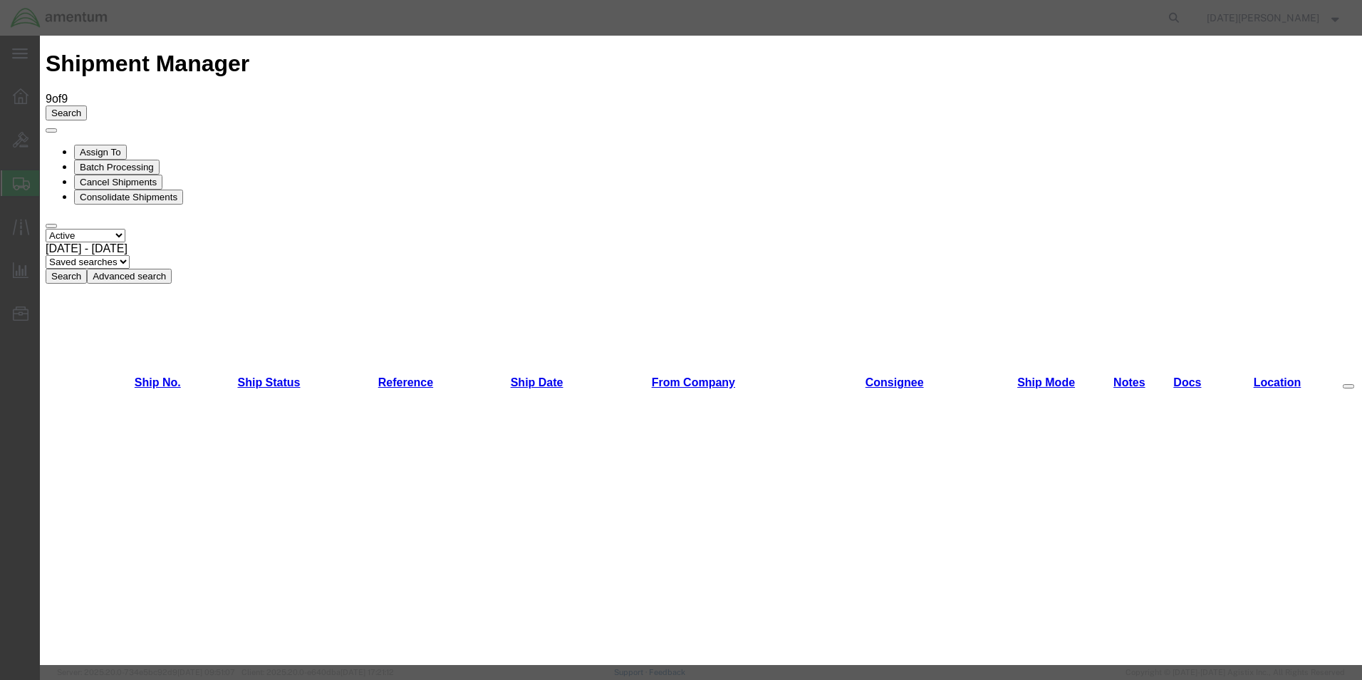
scroll to position [997, 0]
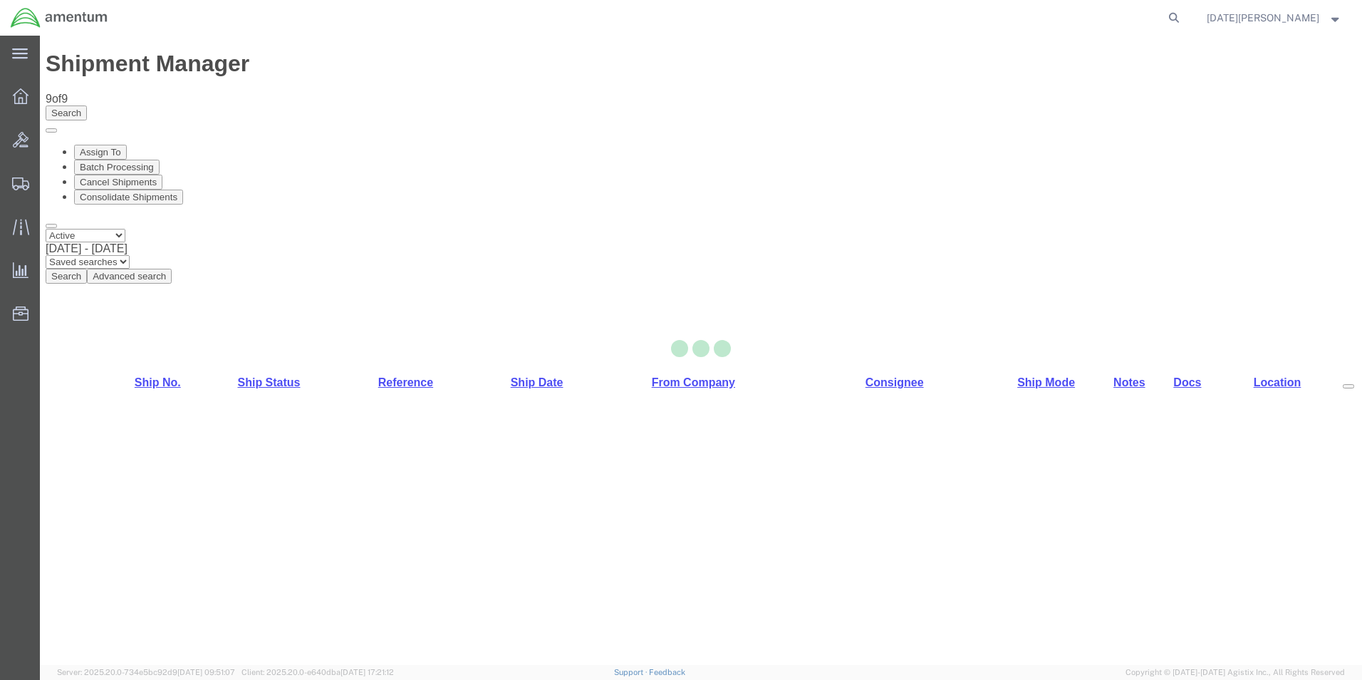
select select "49939"
select select "49945"
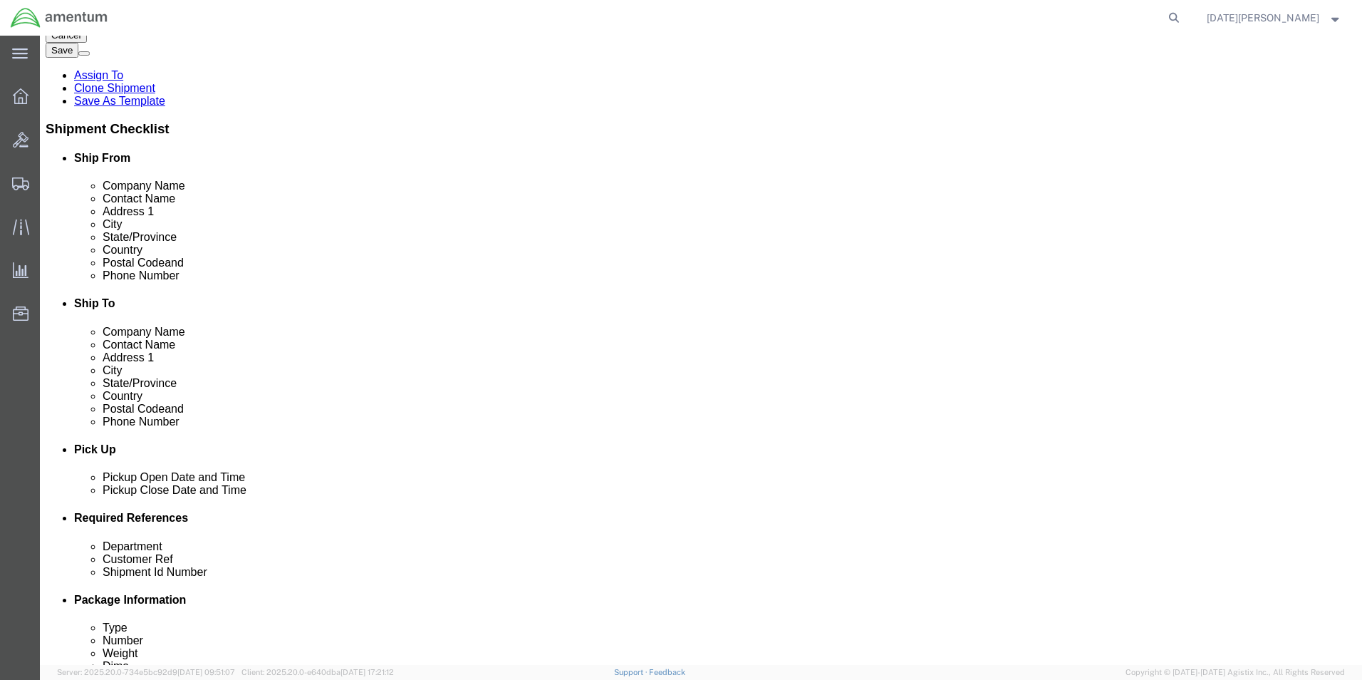
scroll to position [499, 0]
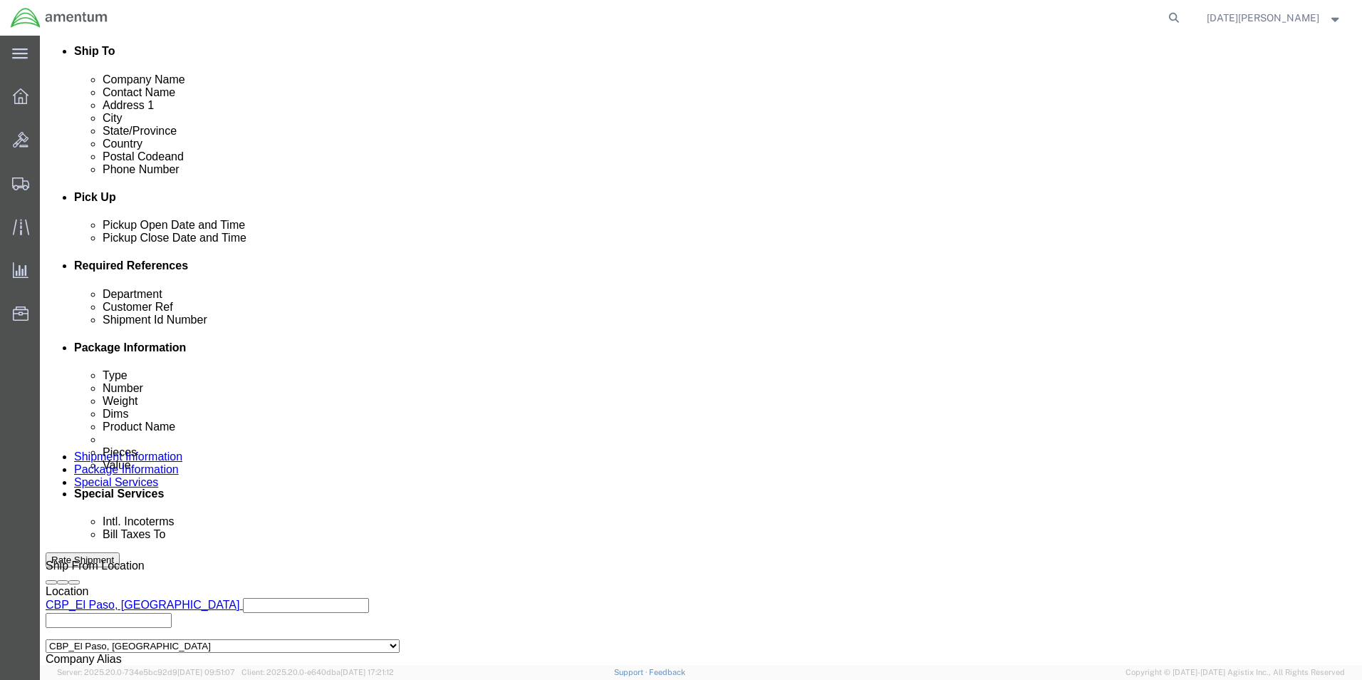
click input "text"
type input "CBP"
type input "614-010724"
paste input "614-010724"
type input "614-010724"
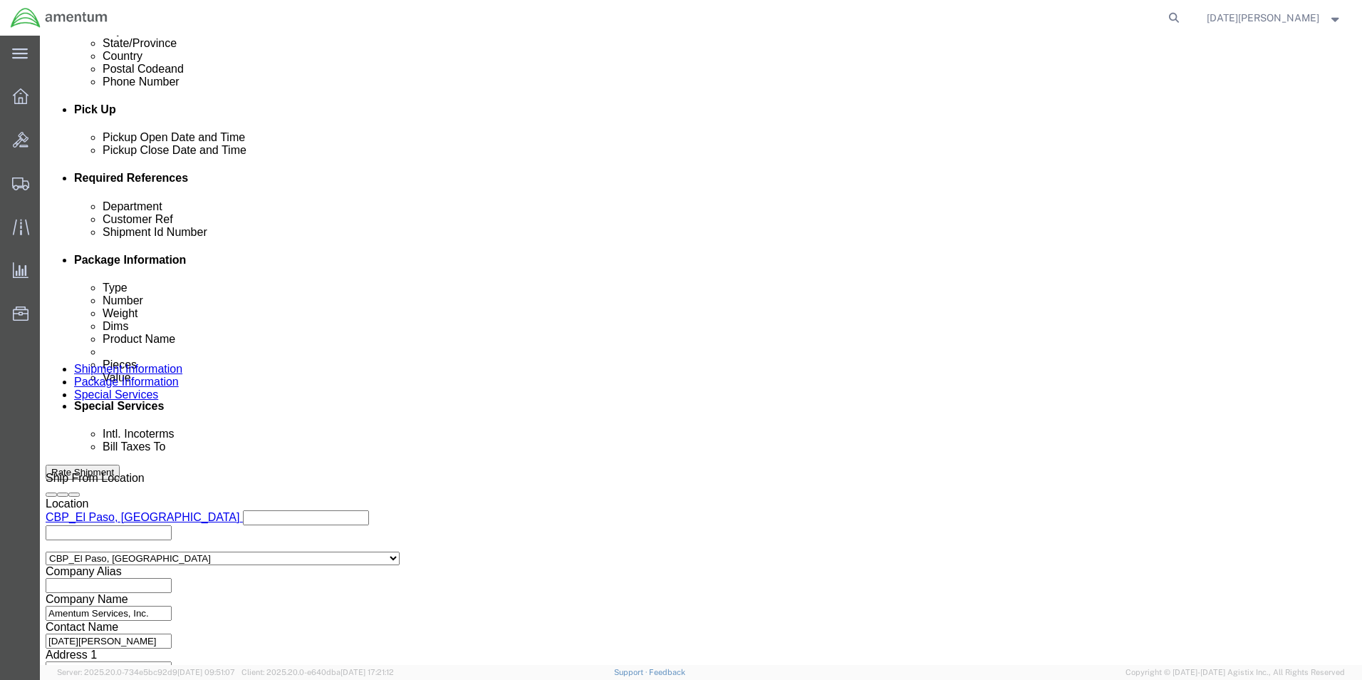
scroll to position [594, 0]
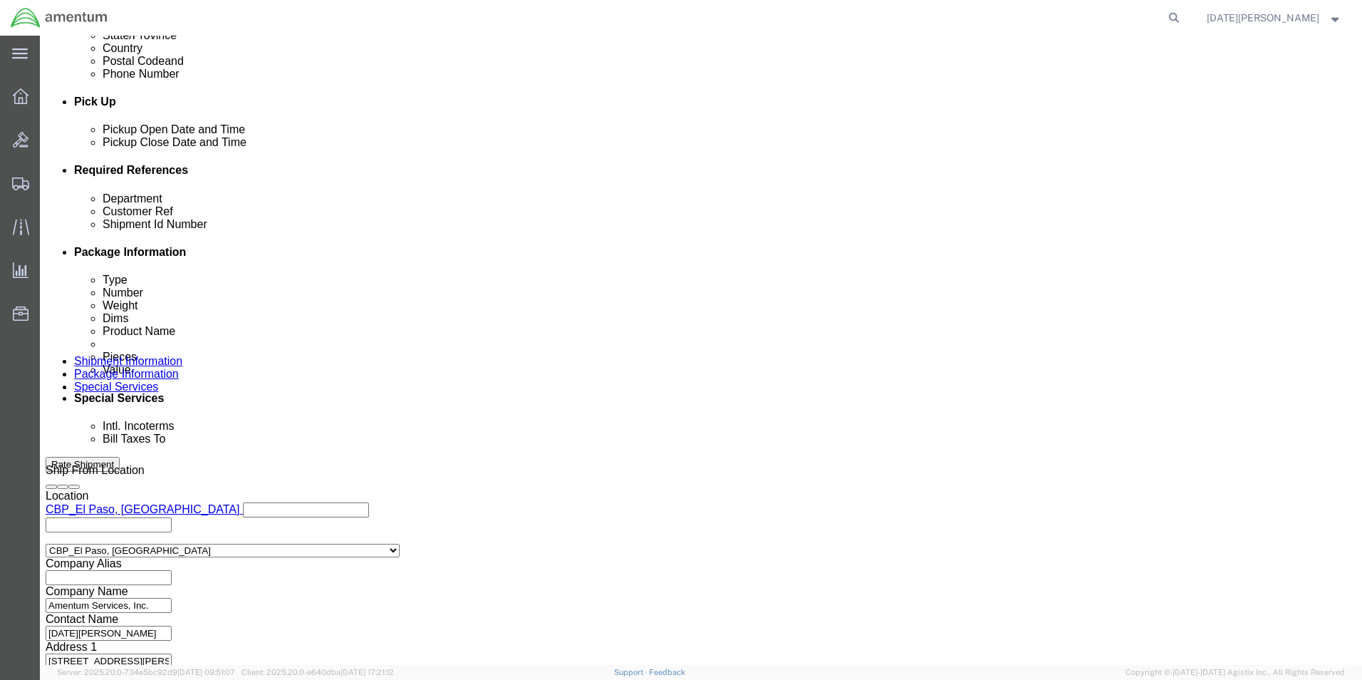
click div "Previous Continue"
click button "Continue"
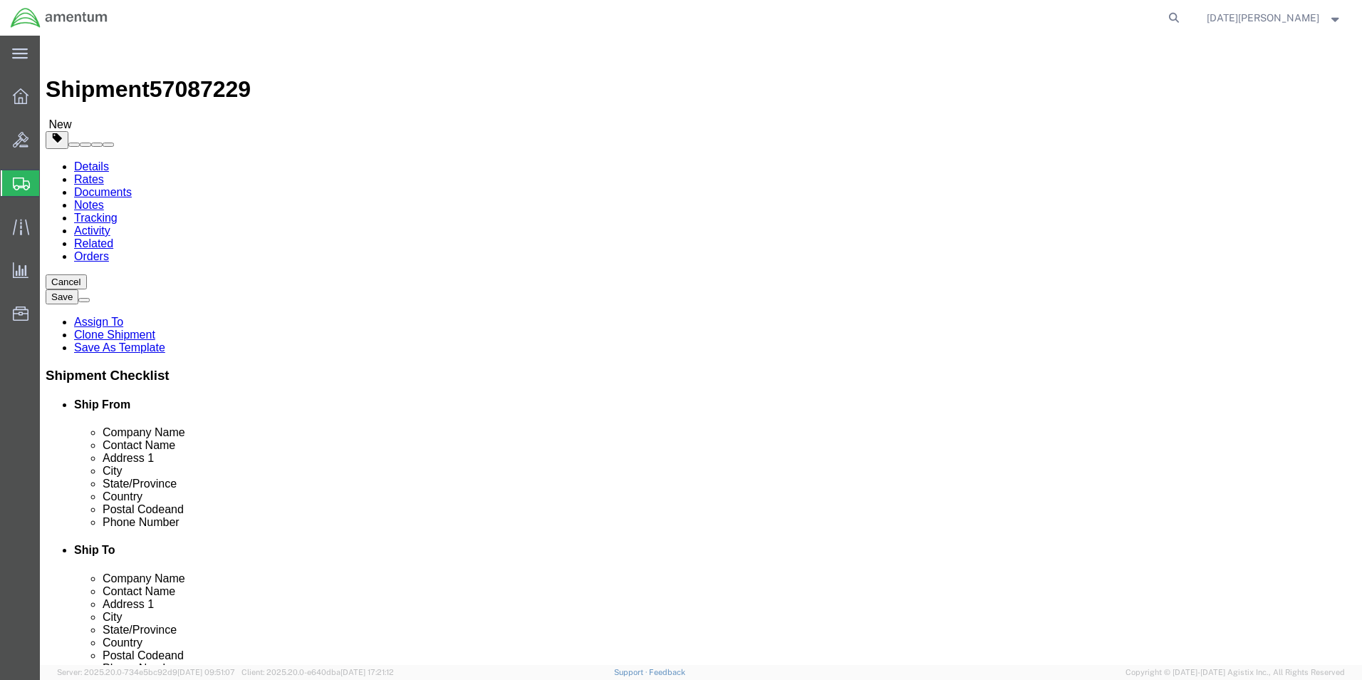
click input "text"
click select "Select Bale(s) Basket(s) Bolt(s) Bottle(s) Buckets Bulk Bundle(s) Can(s) Cardbo…"
select select "LBX"
click select "Select Bale(s) Basket(s) Bolt(s) Bottle(s) Buckets Bulk Bundle(s) Can(s) Cardbo…"
type input "17.50"
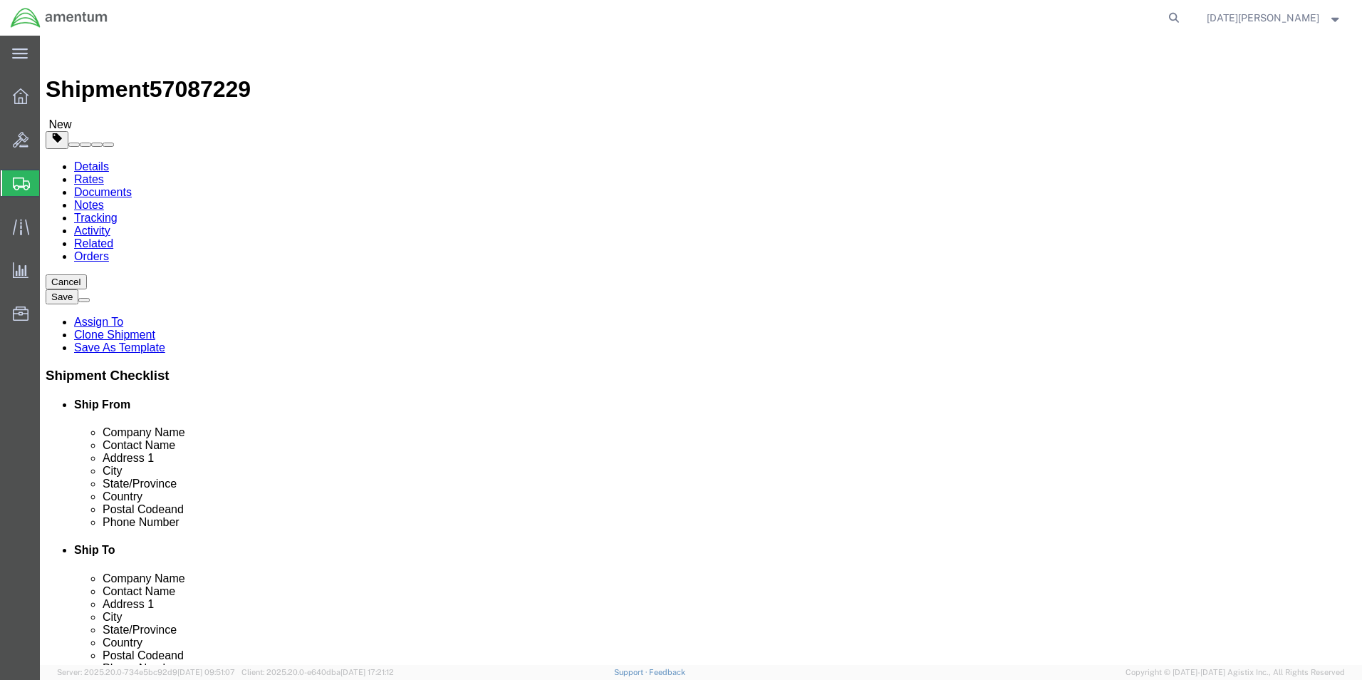
type input "12.50"
type input "3.00"
drag, startPoint x: 236, startPoint y: 326, endPoint x: 139, endPoint y: 332, distance: 97.8
click div "Weight 0.00 Select kgs lbs Ship. t°"
type input "1"
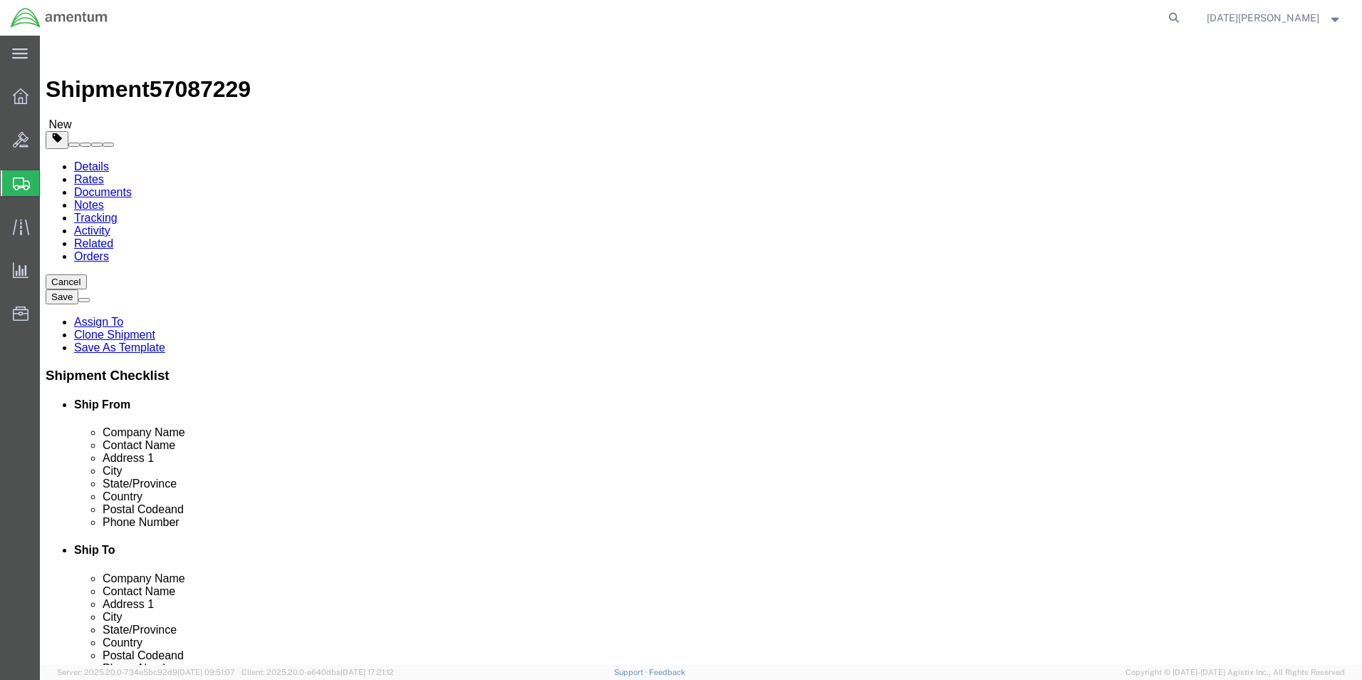
click link "Add Content"
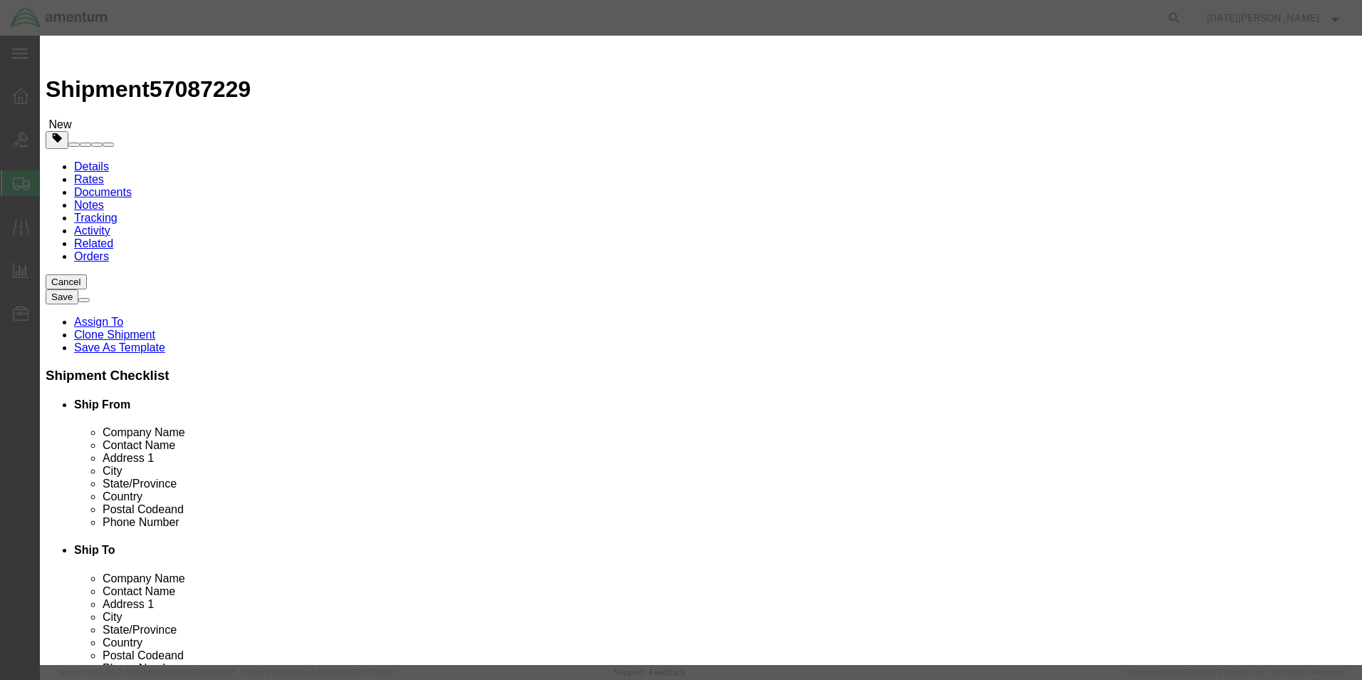
click div "Commodity library"
click input "text"
type input "MAP HOLDER"
drag, startPoint x: 460, startPoint y: 140, endPoint x: 232, endPoint y: 137, distance: 228.0
click div "Add content Commodity library Product Name MAP HOLDER Pieces 150 Select Bag Bar…"
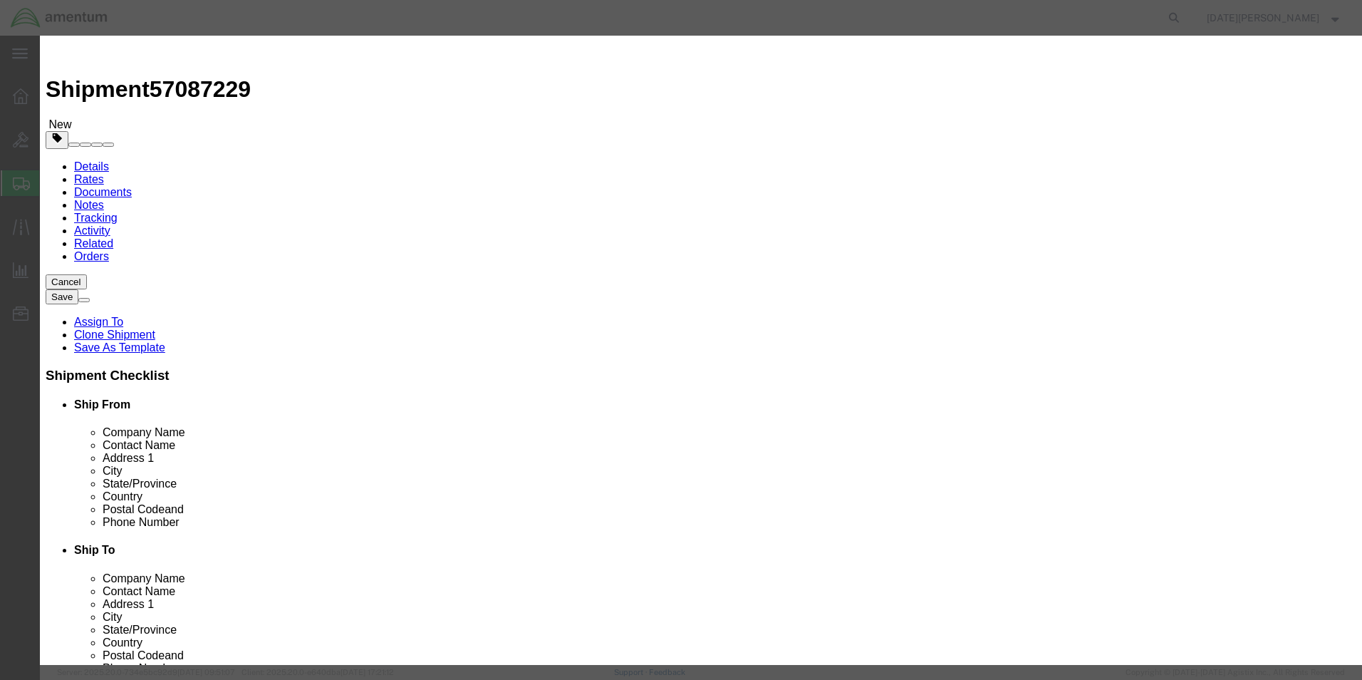
type input "1"
type input "150"
select select "USD"
click button "Save & Close"
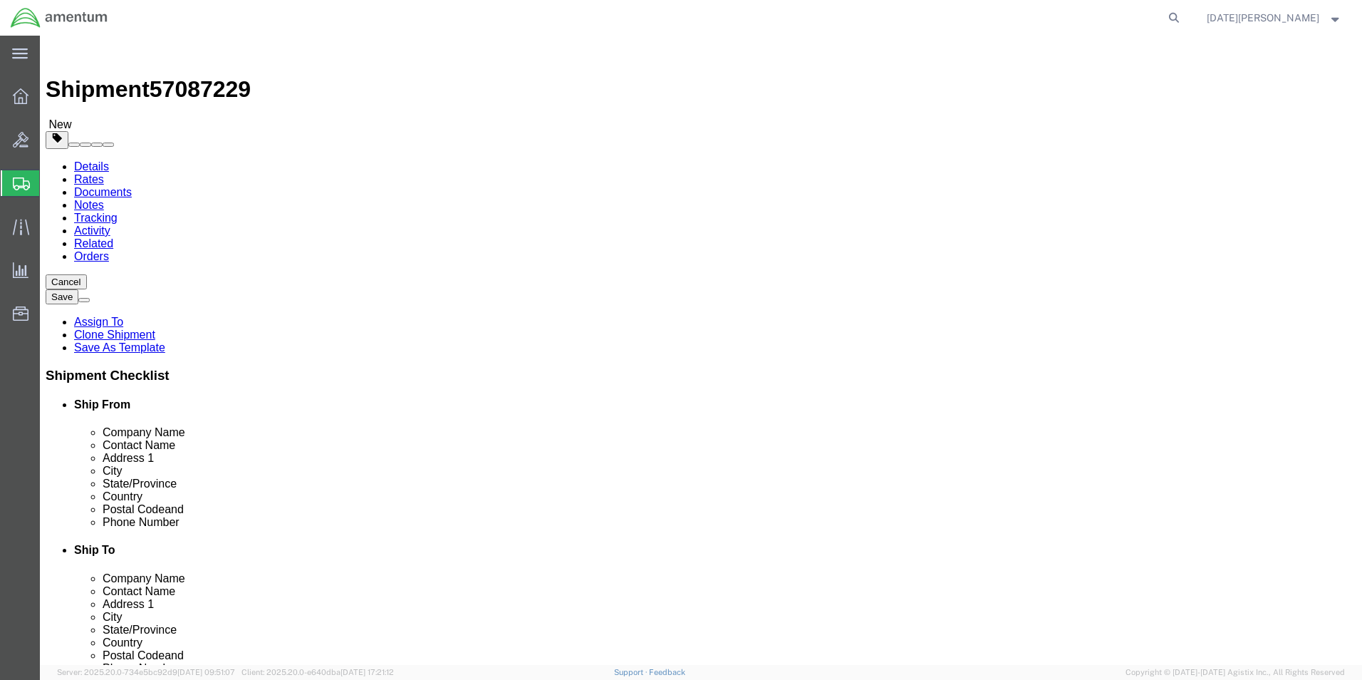
click button "Rate Shipment"
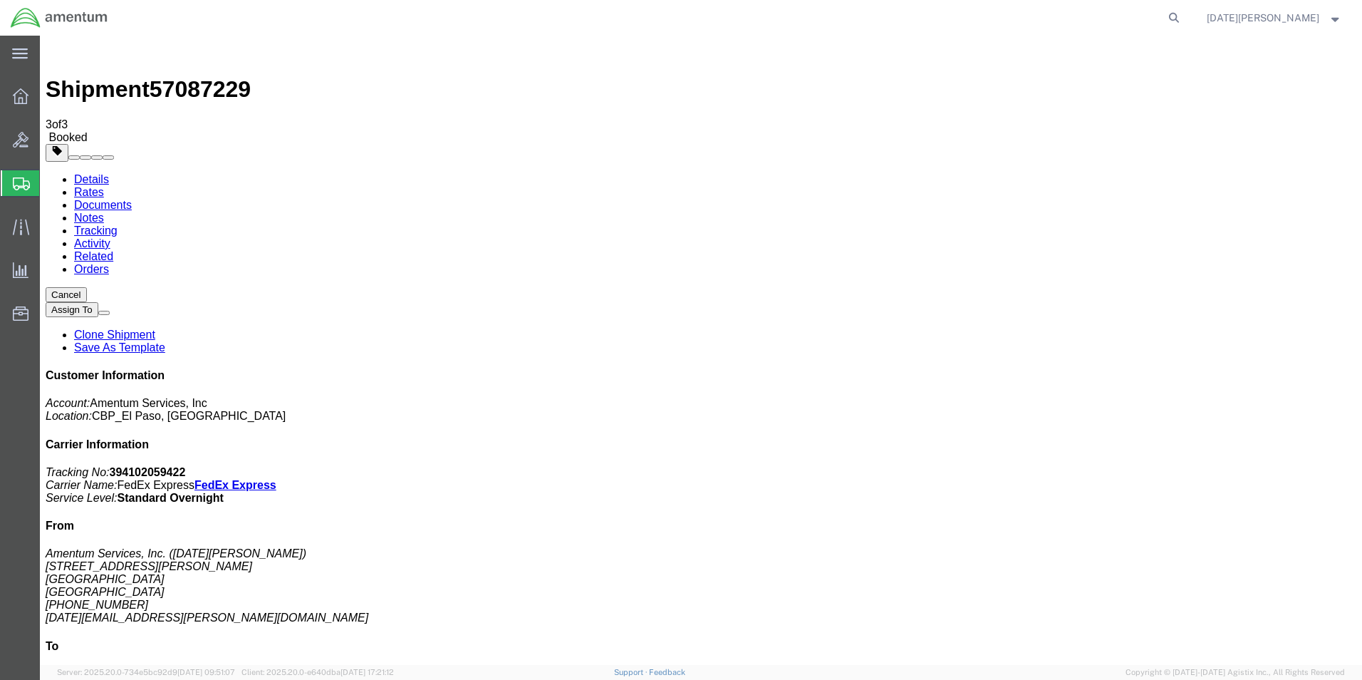
click at [0, 0] on span "Create from Template" at bounding box center [0, 0] width 0 height 0
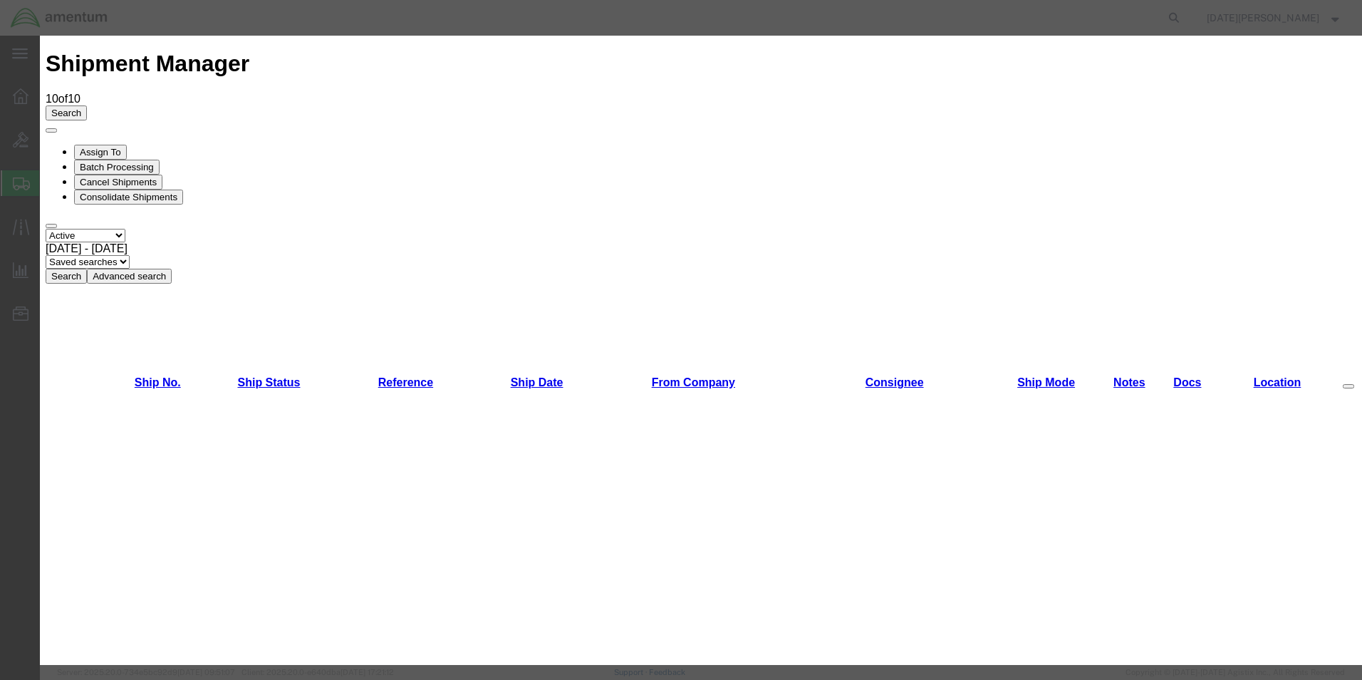
scroll to position [997, 0]
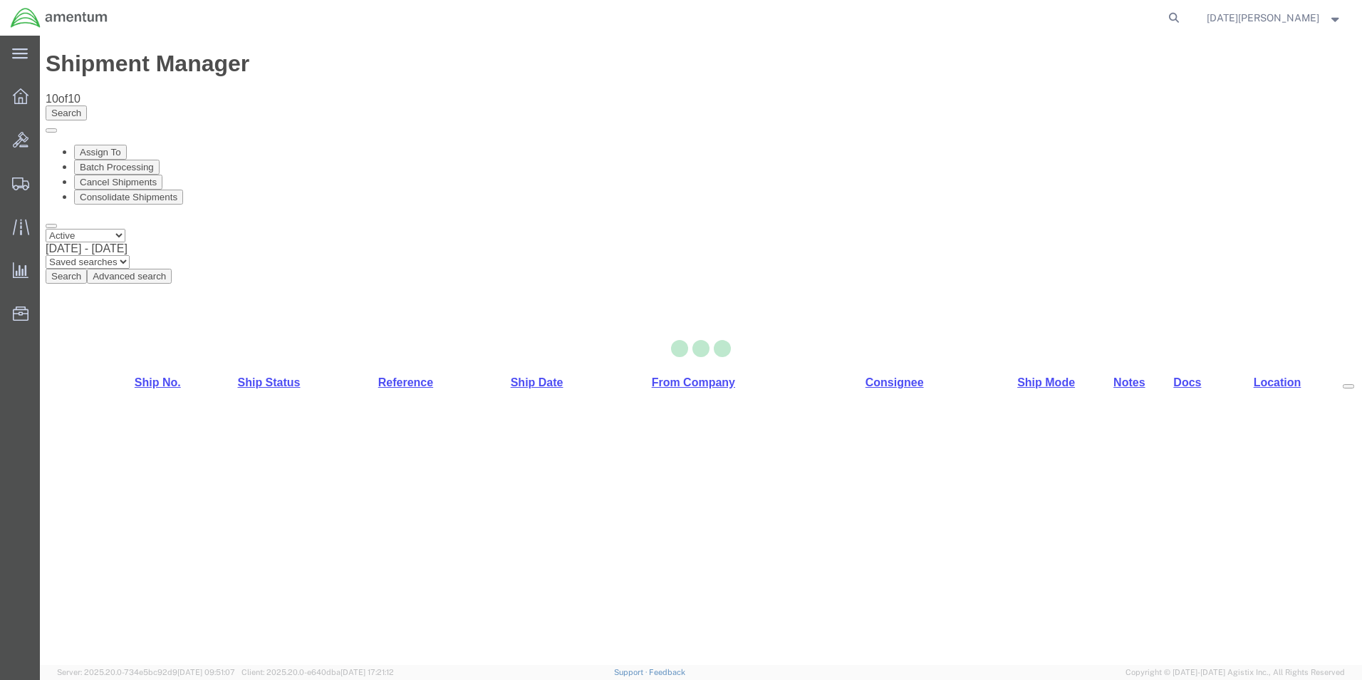
select select "49939"
select select "49951"
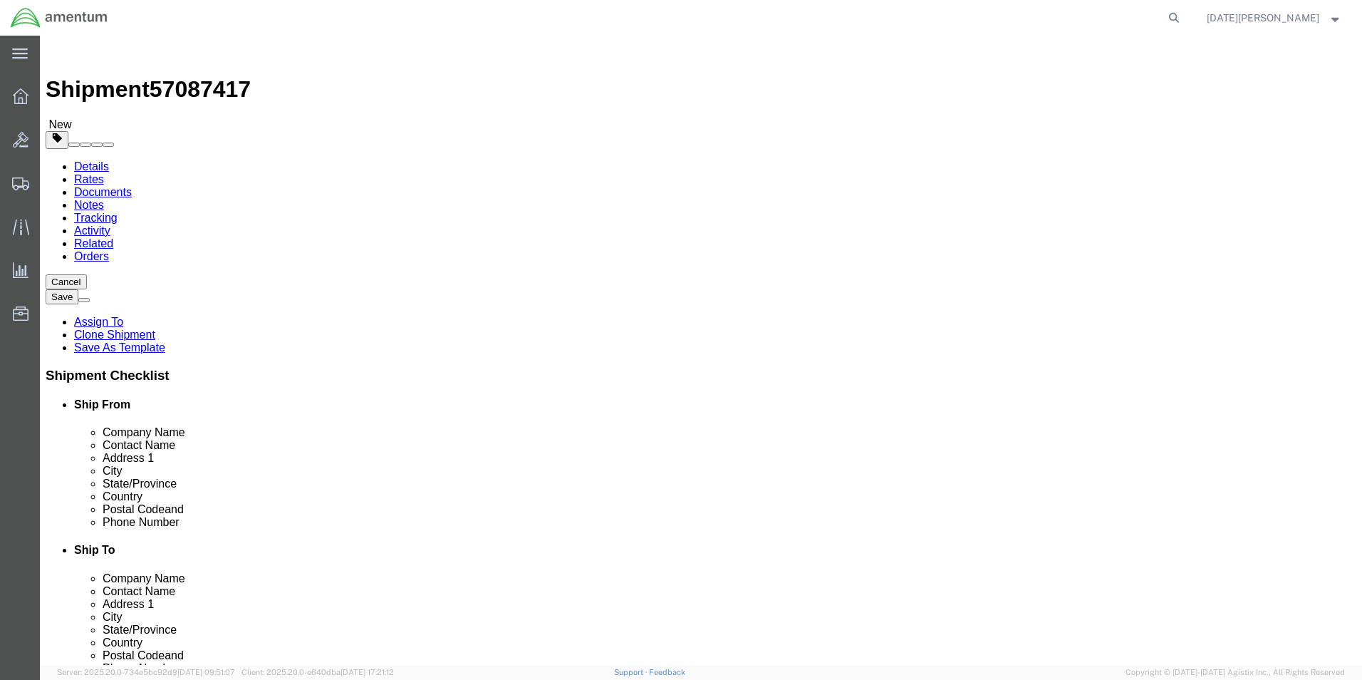
scroll to position [499, 0]
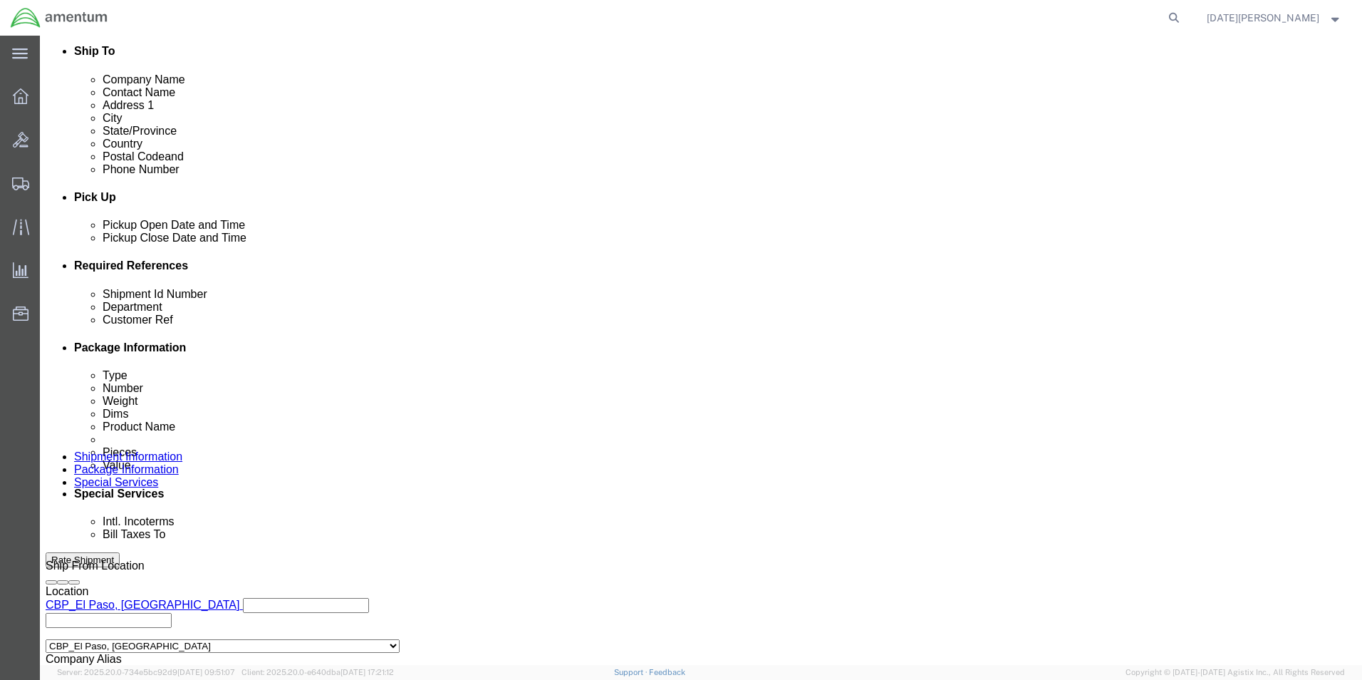
drag, startPoint x: 278, startPoint y: 377, endPoint x: 143, endPoint y: 370, distance: 134.8
click div "Shipment Id Number USAGE#"
type input "485-011056"
paste input "485-011056"
type input "485-011056"
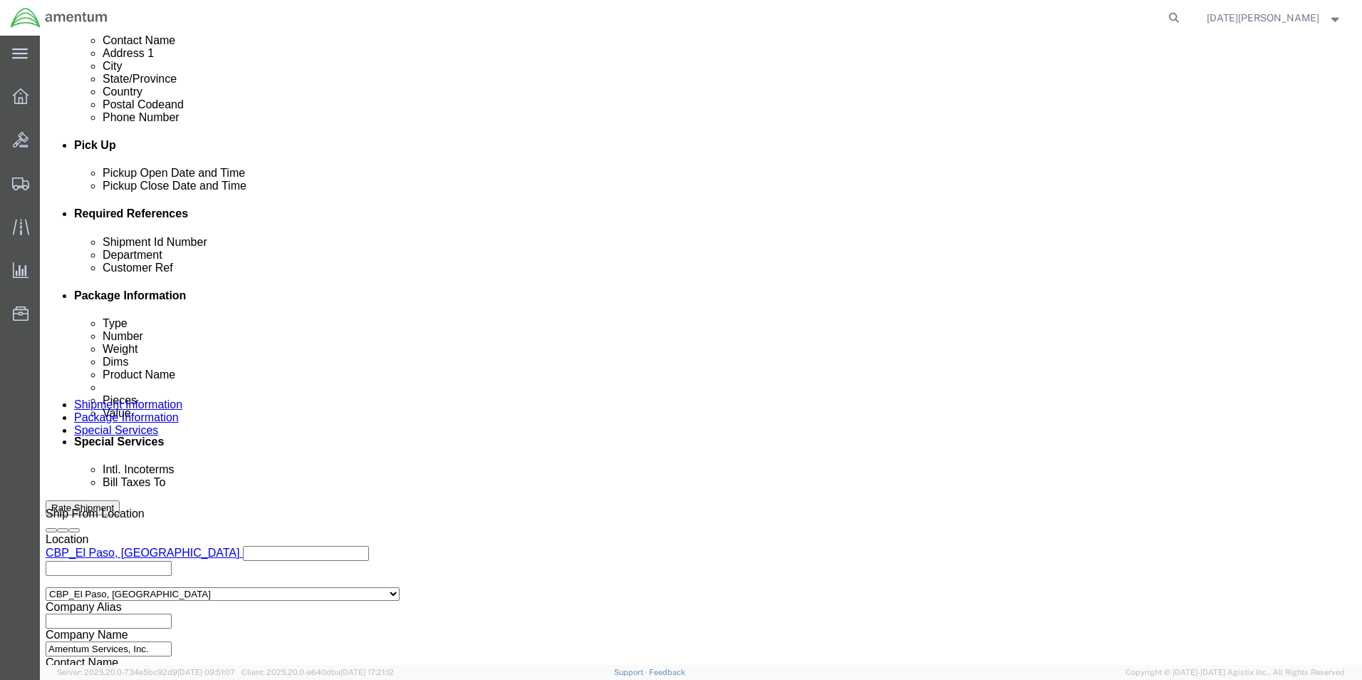
scroll to position [594, 0]
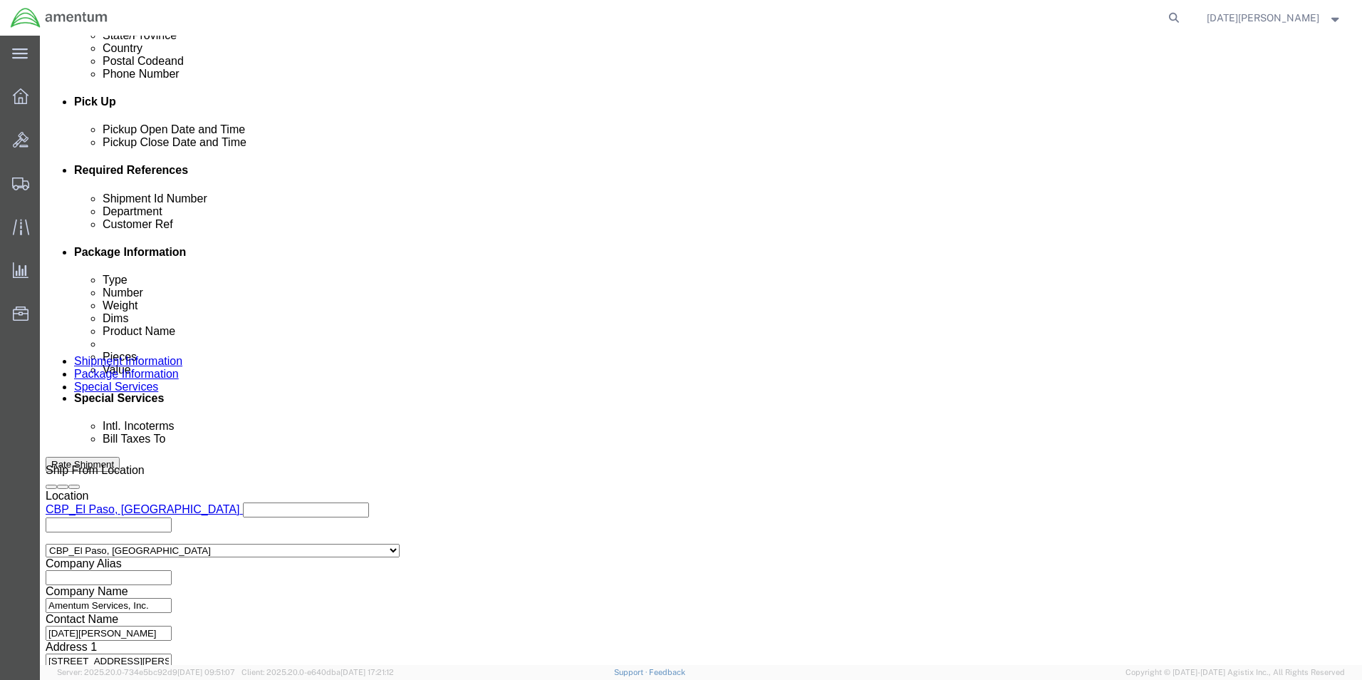
click button "Continue"
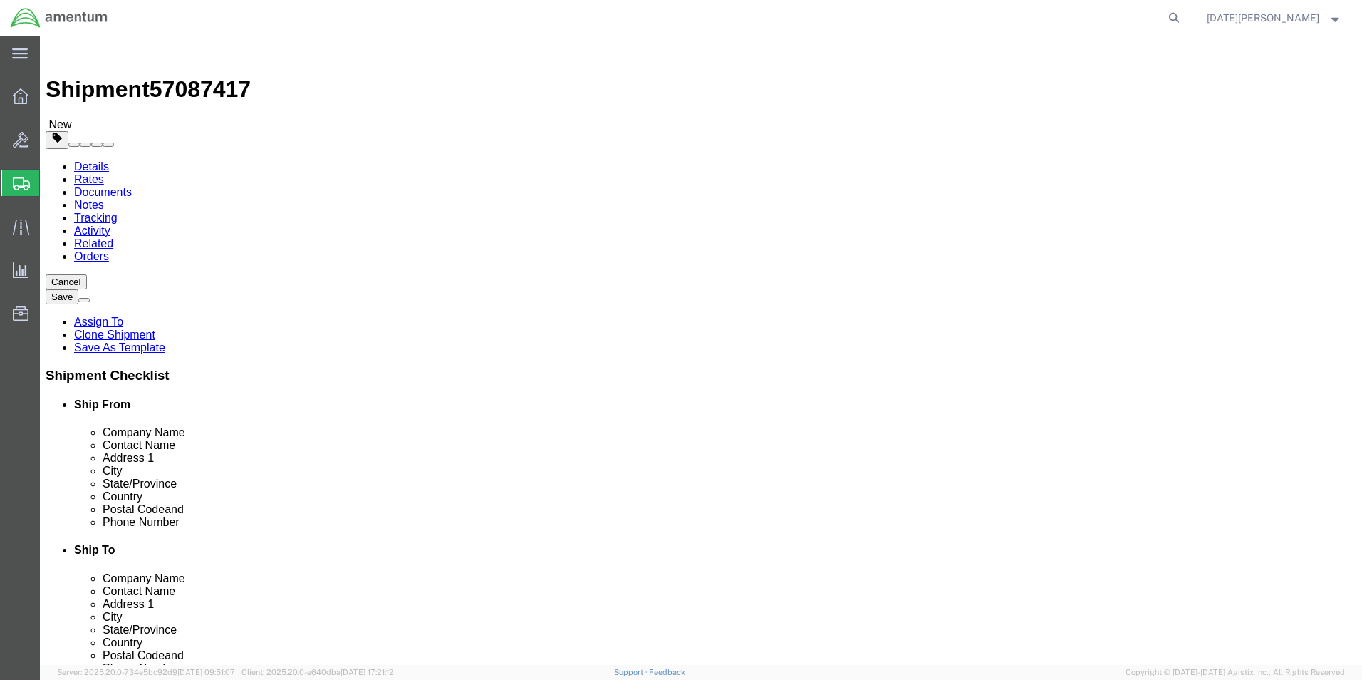
drag, startPoint x: 212, startPoint y: 254, endPoint x: 215, endPoint y: 261, distance: 8.0
click select "Select Bale(s) Basket(s) Bolt(s) Bottle(s) Buckets Bulk Bundle(s) Can(s) Cardbo…"
select select "PAK"
click select "Select Bale(s) Basket(s) Bolt(s) Bottle(s) Buckets Bulk Bundle(s) Can(s) Cardbo…"
type input "10.25"
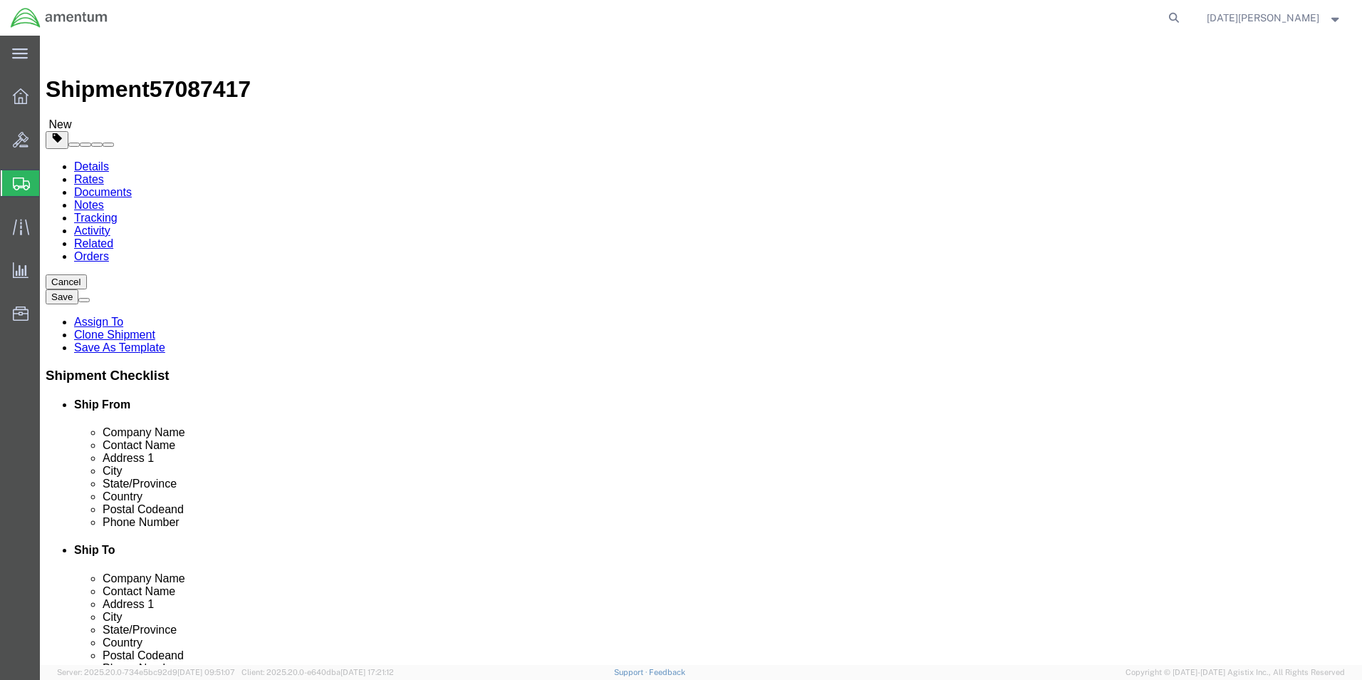
type input "12.75"
type input "1.00"
drag, startPoint x: 225, startPoint y: 328, endPoint x: 127, endPoint y: 333, distance: 98.4
click div "Weight 2.50 Select kgs lbs Ship. t°"
type input "0.20"
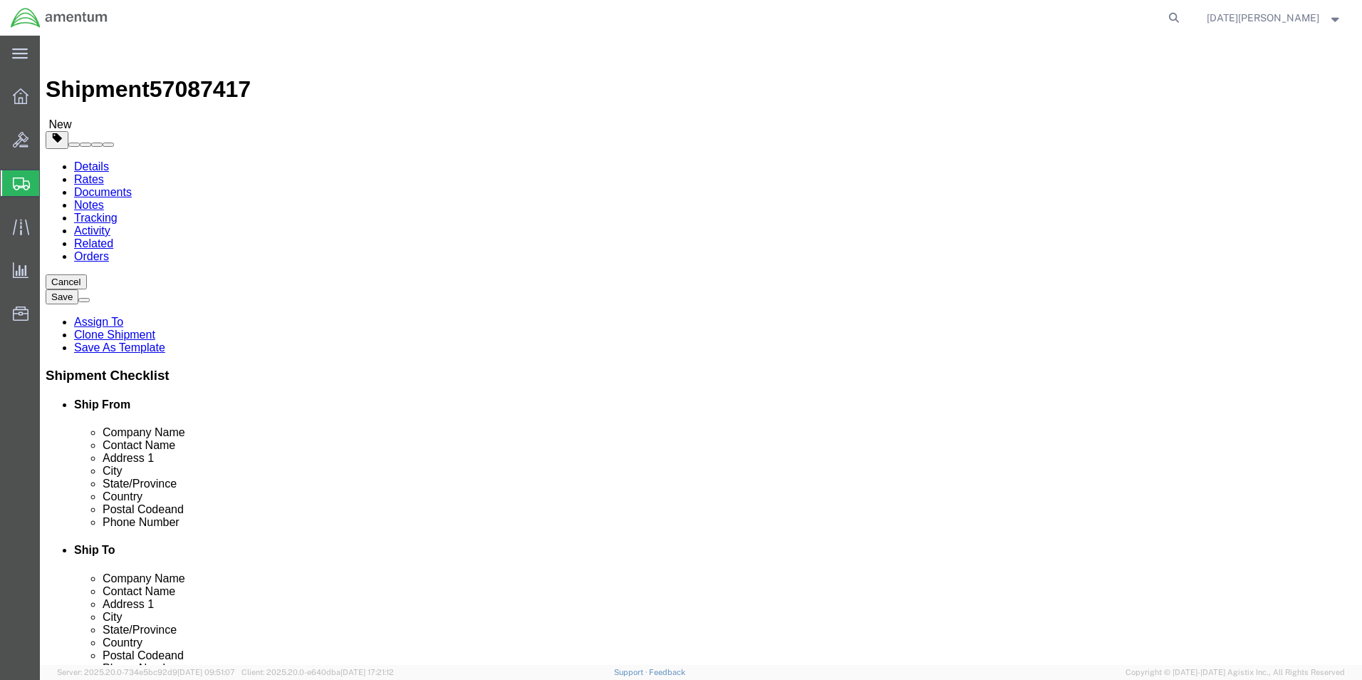
click dd "12.00 Each"
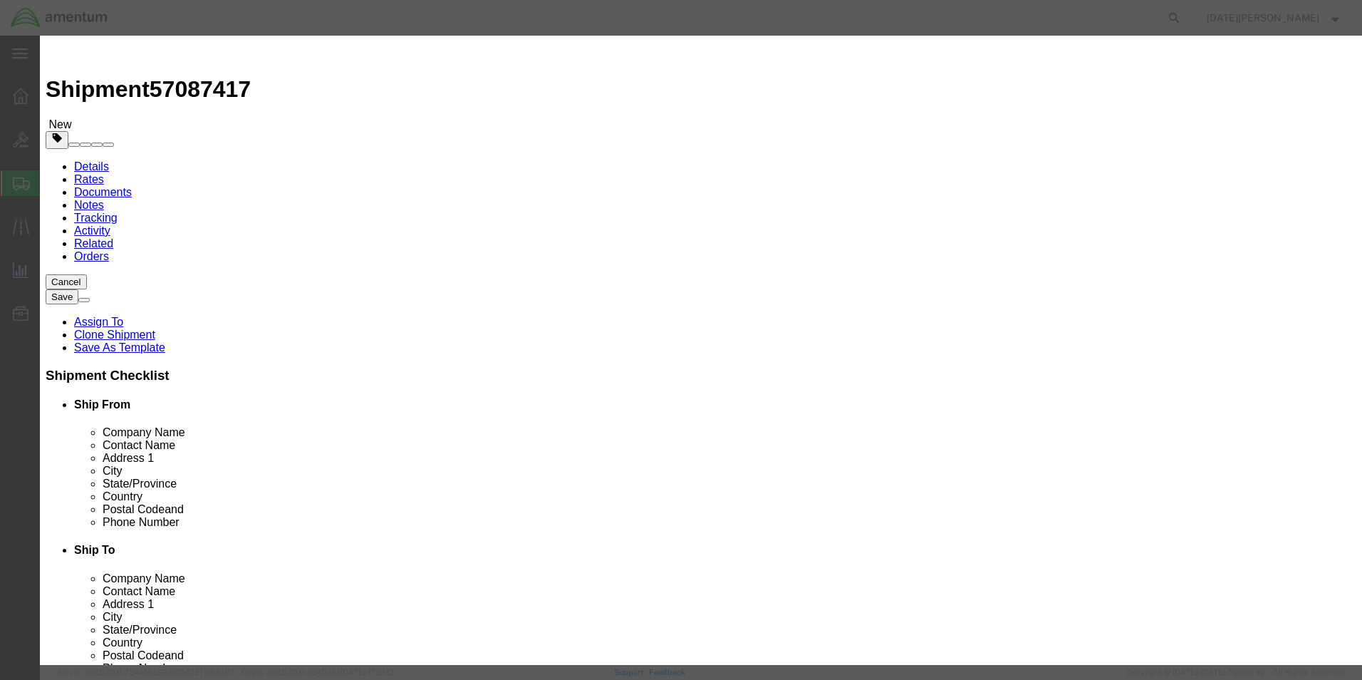
click input "PAINT BRUSHES"
type input "AIRCRAFT COUPLINGS"
type input "2"
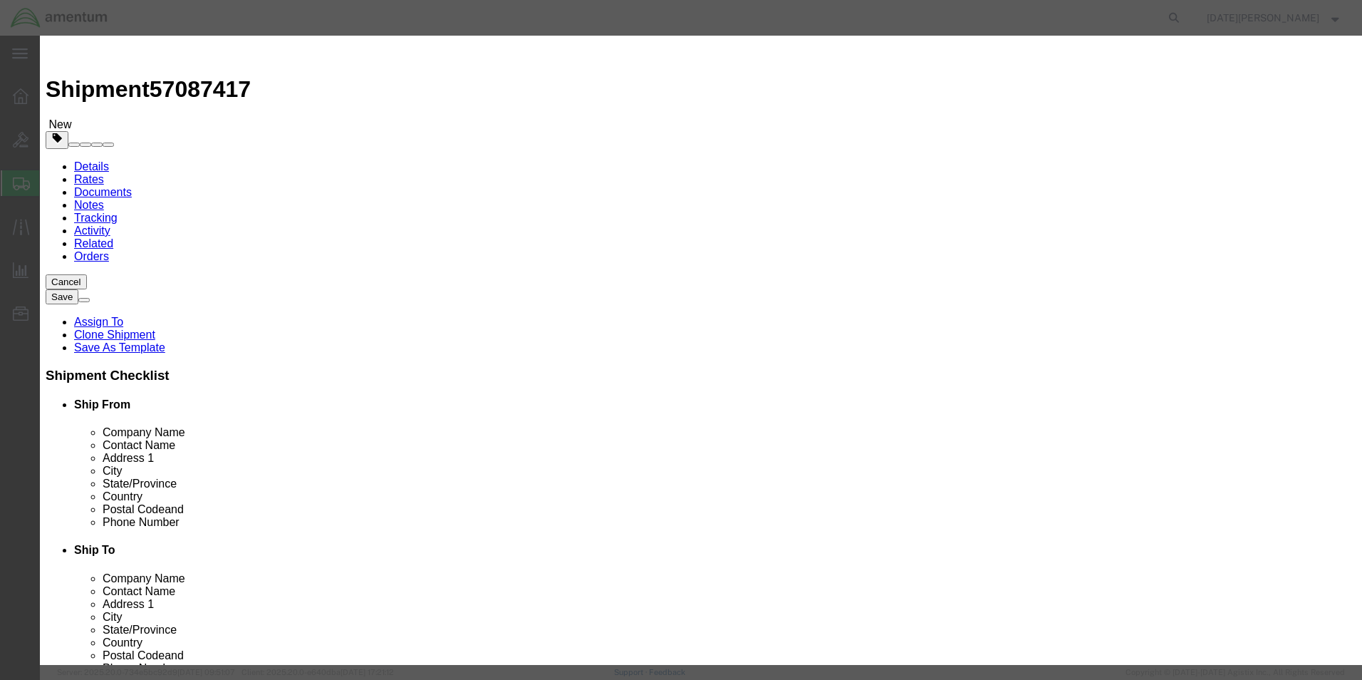
type input "10"
type input "50"
select select "USD"
click button "Save & Close"
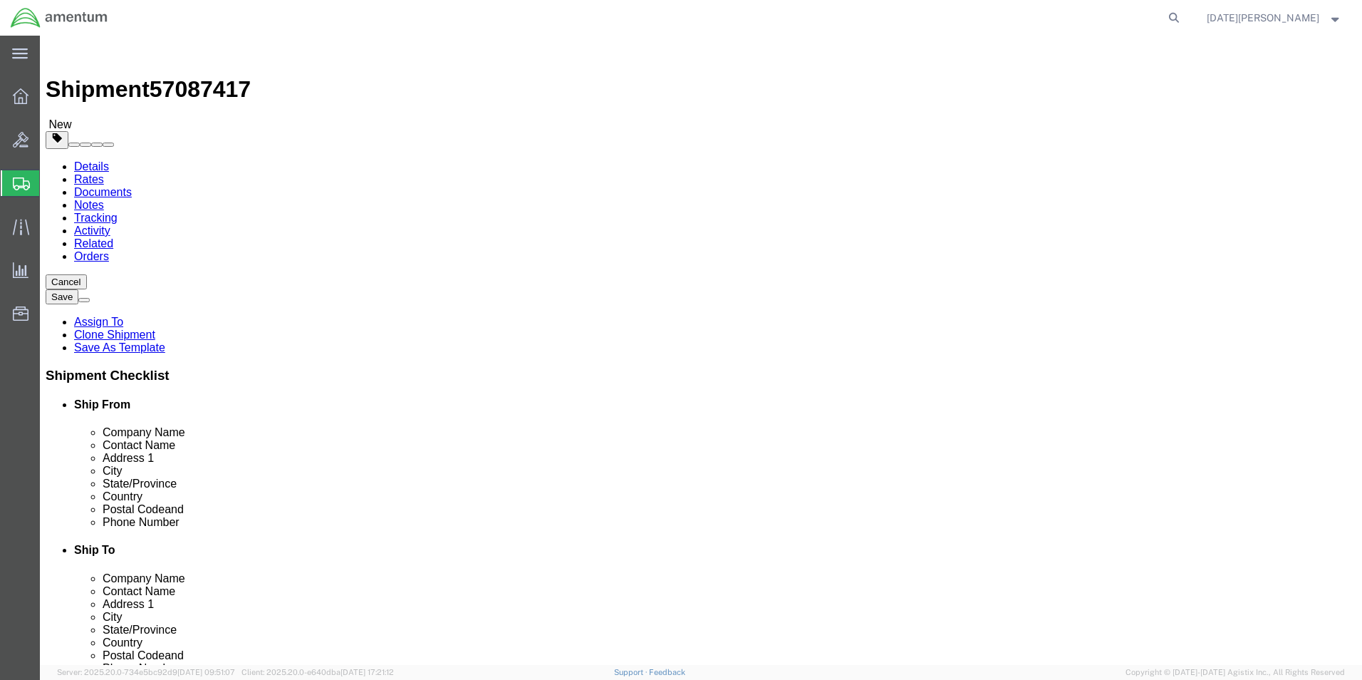
click button "Rate Shipment"
